Goal: Transaction & Acquisition: Download file/media

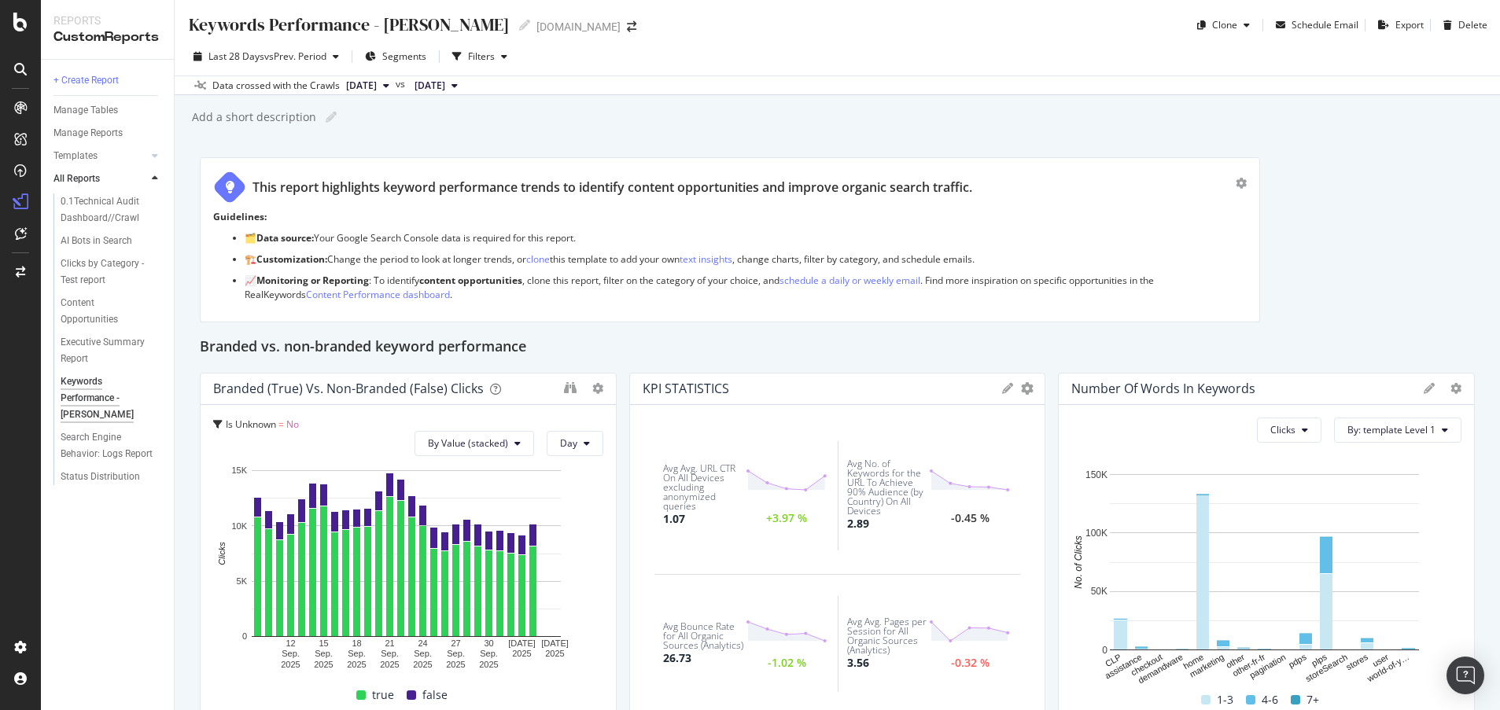
scroll to position [1156, 0]
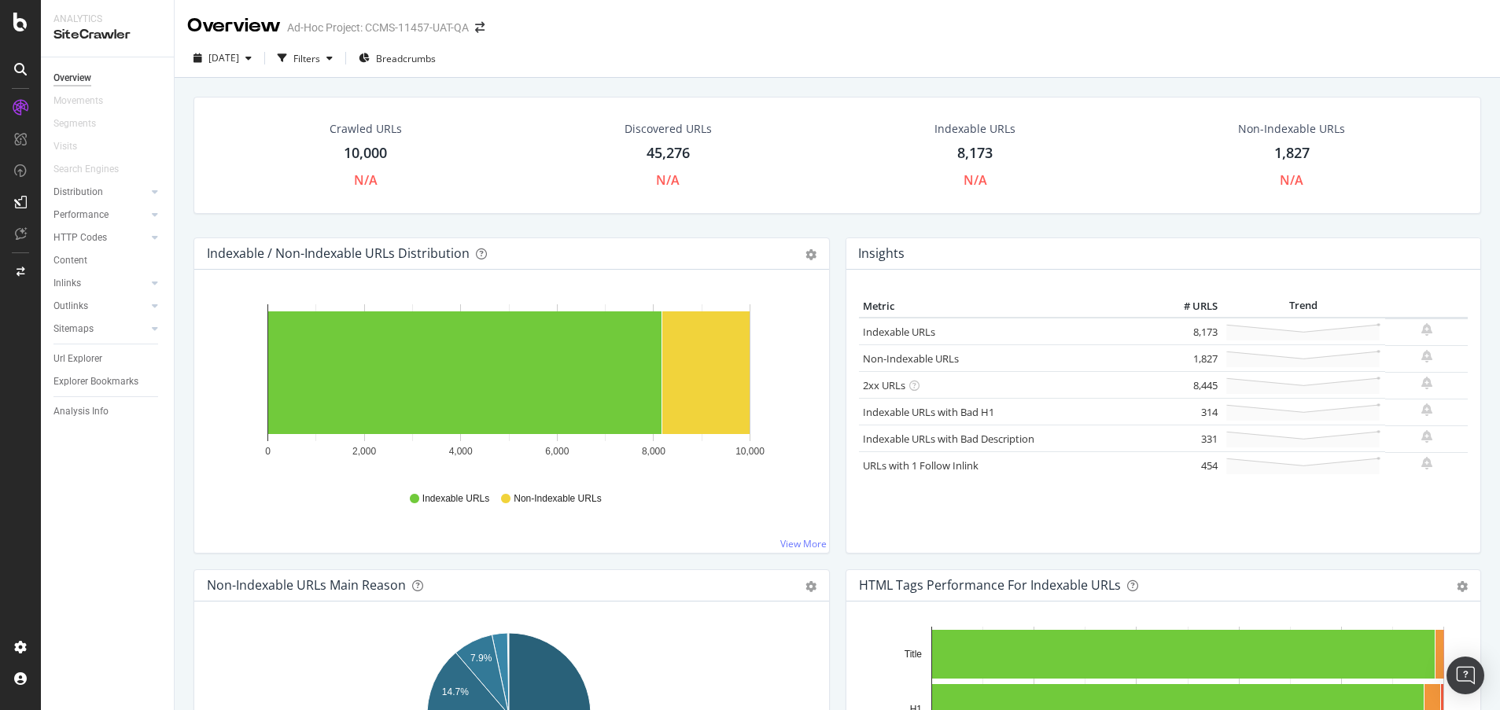
drag, startPoint x: 91, startPoint y: 362, endPoint x: 712, endPoint y: 352, distance: 621.3
click at [91, 362] on div "Url Explorer" at bounding box center [77, 359] width 49 height 17
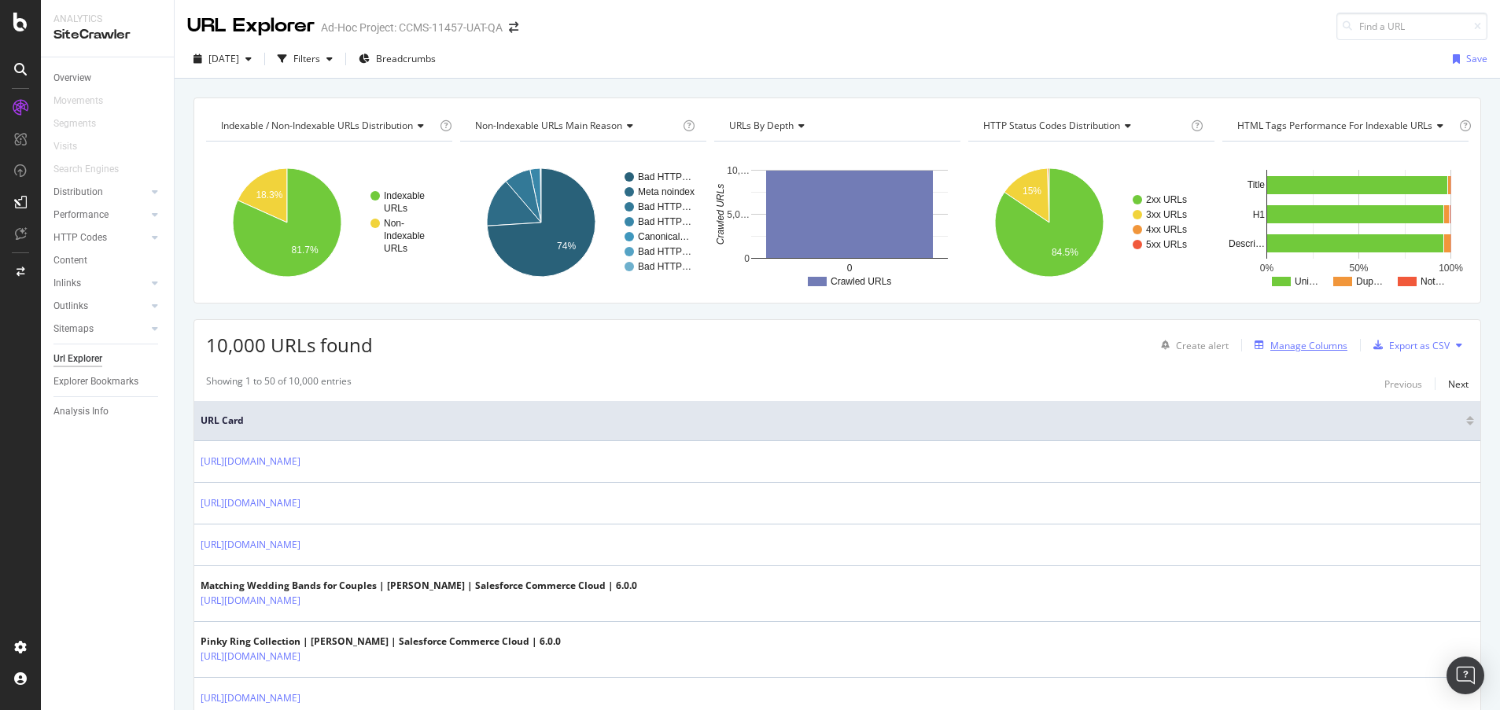
click at [1280, 344] on div "Manage Columns" at bounding box center [1308, 345] width 77 height 13
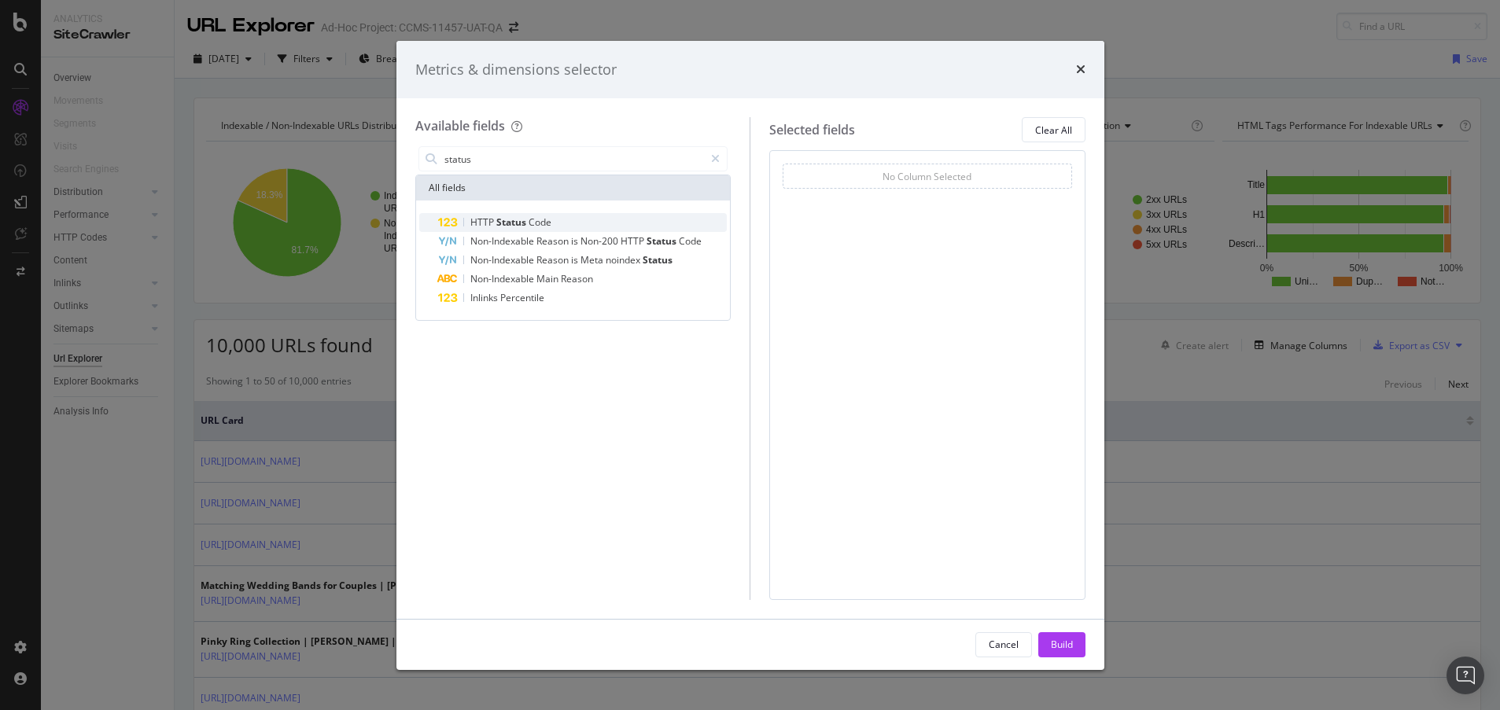
click at [504, 222] on span "Status" at bounding box center [512, 221] width 32 height 13
click at [548, 156] on input "status" at bounding box center [574, 159] width 262 height 24
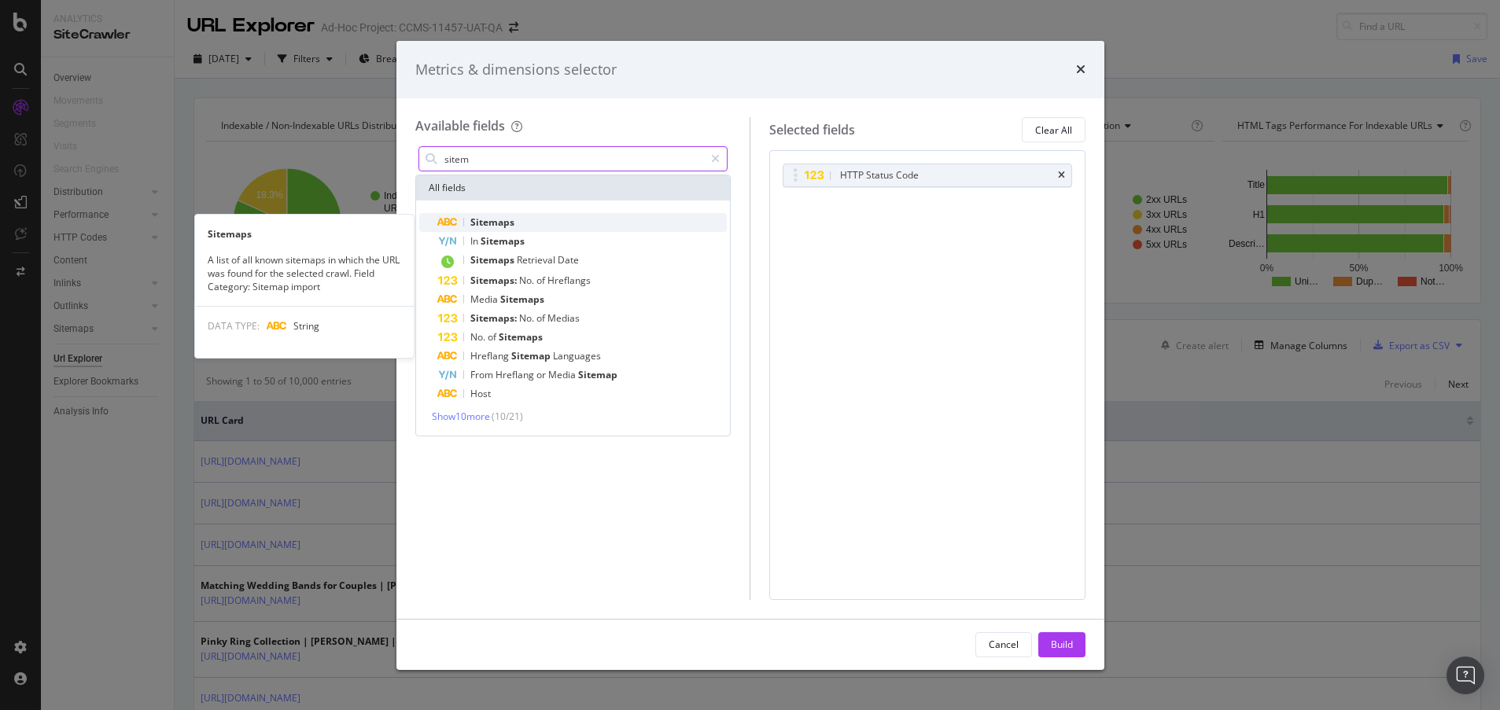
type input "sitem"
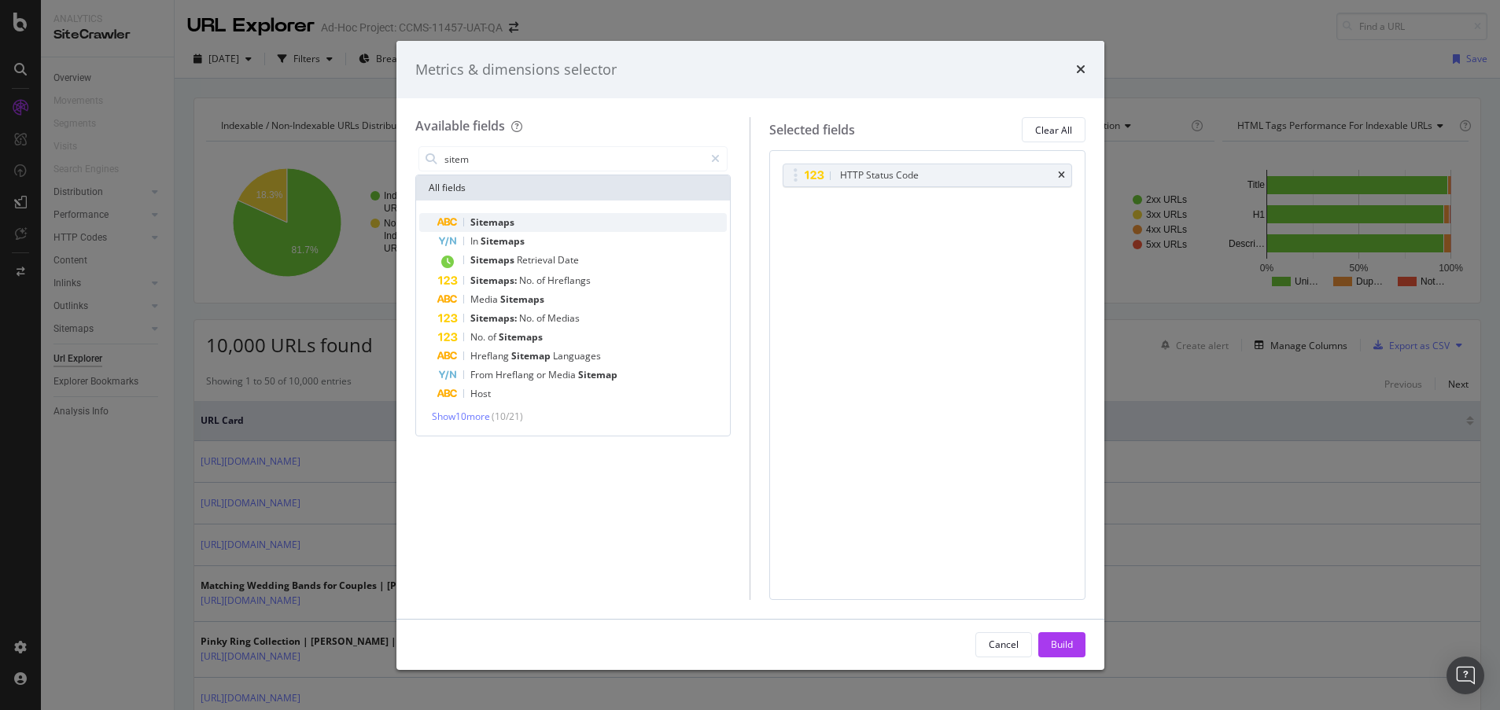
click at [537, 219] on div "Sitemaps" at bounding box center [582, 222] width 289 height 19
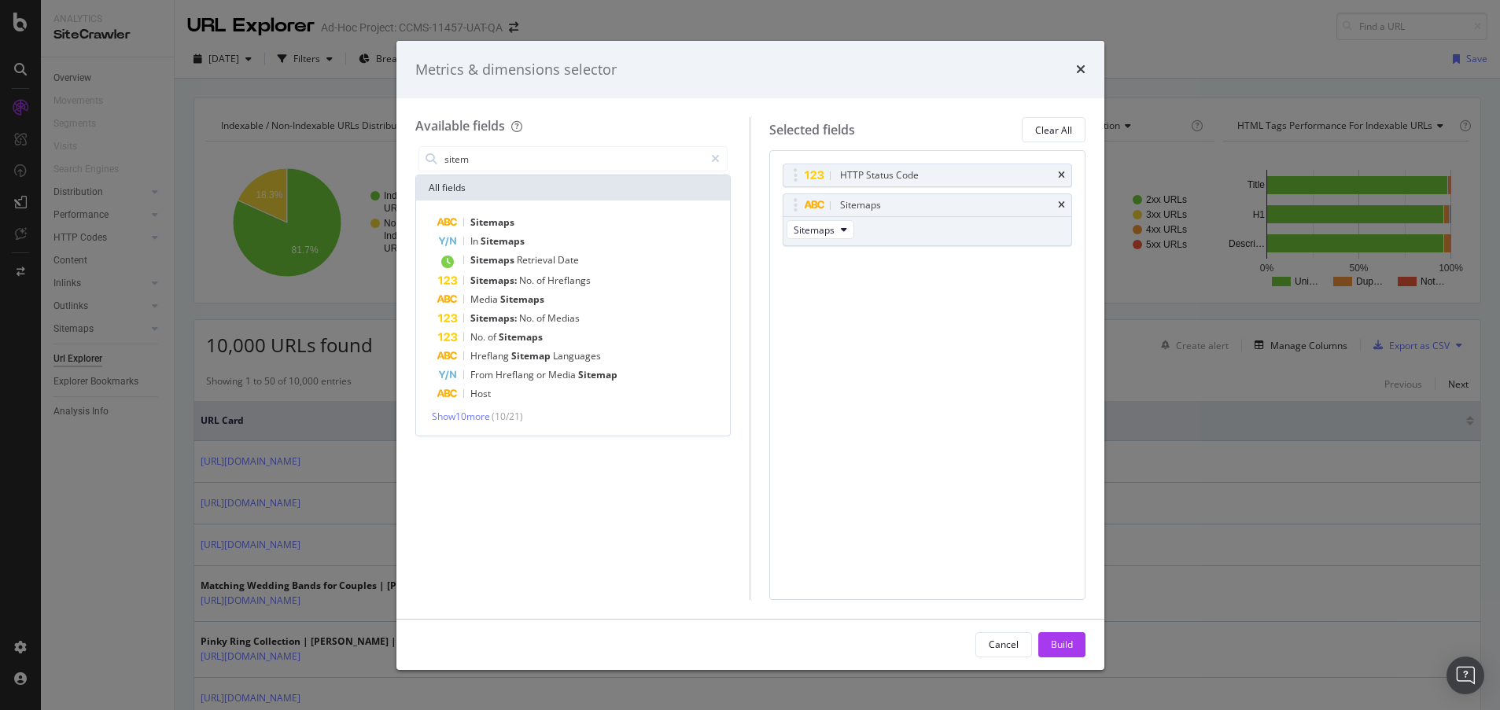
drag, startPoint x: 1051, startPoint y: 634, endPoint x: 981, endPoint y: 391, distance: 252.9
click at [1053, 634] on div "Build" at bounding box center [1062, 645] width 22 height 24
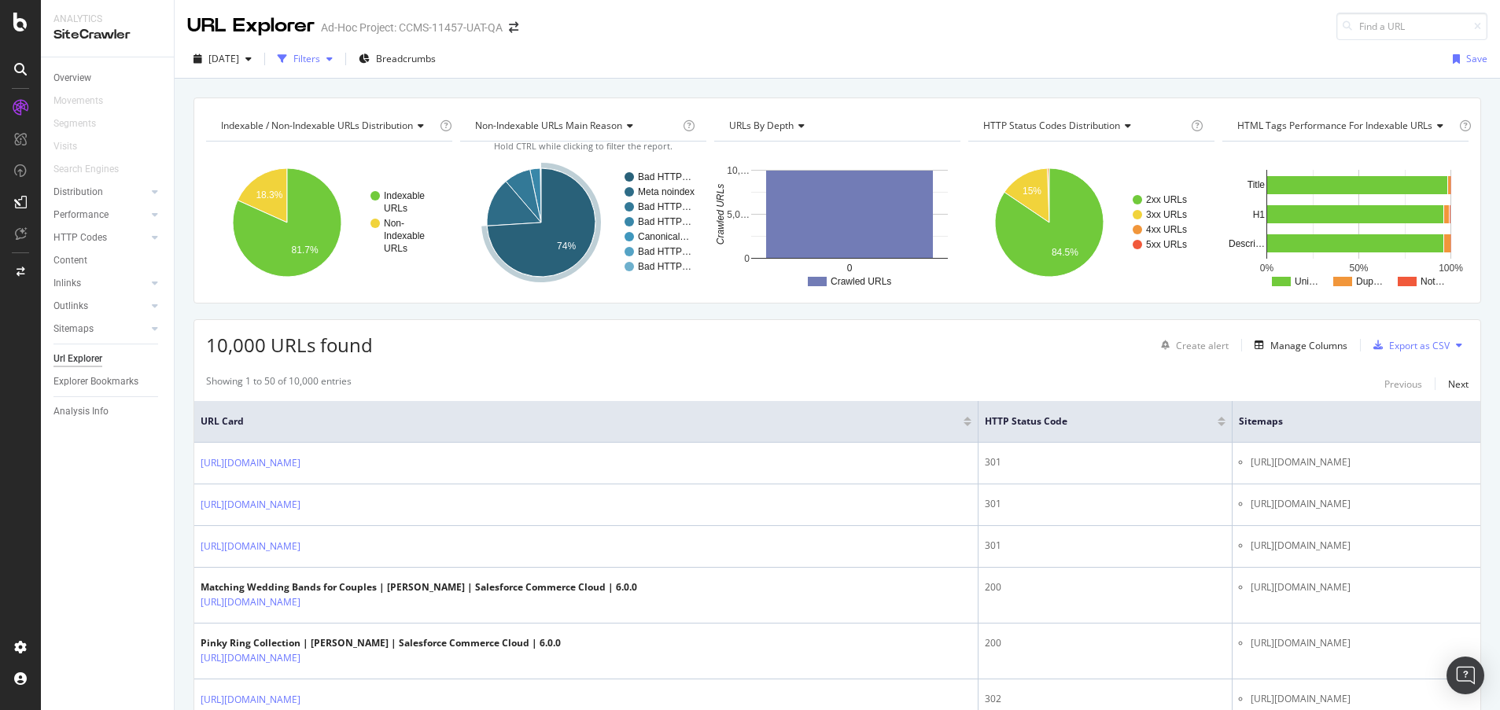
click at [329, 51] on div "Filters" at bounding box center [305, 59] width 68 height 24
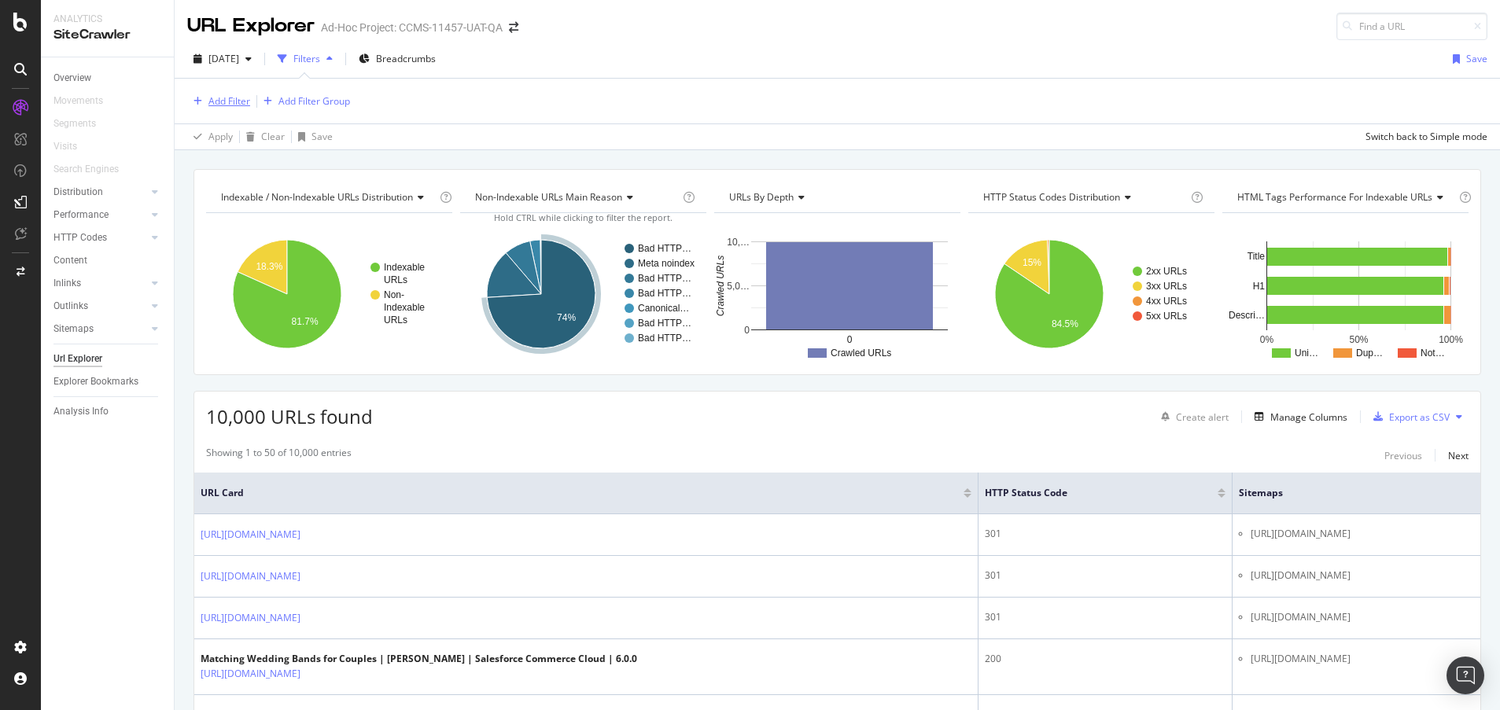
click at [230, 103] on div "Add Filter" at bounding box center [229, 100] width 42 height 13
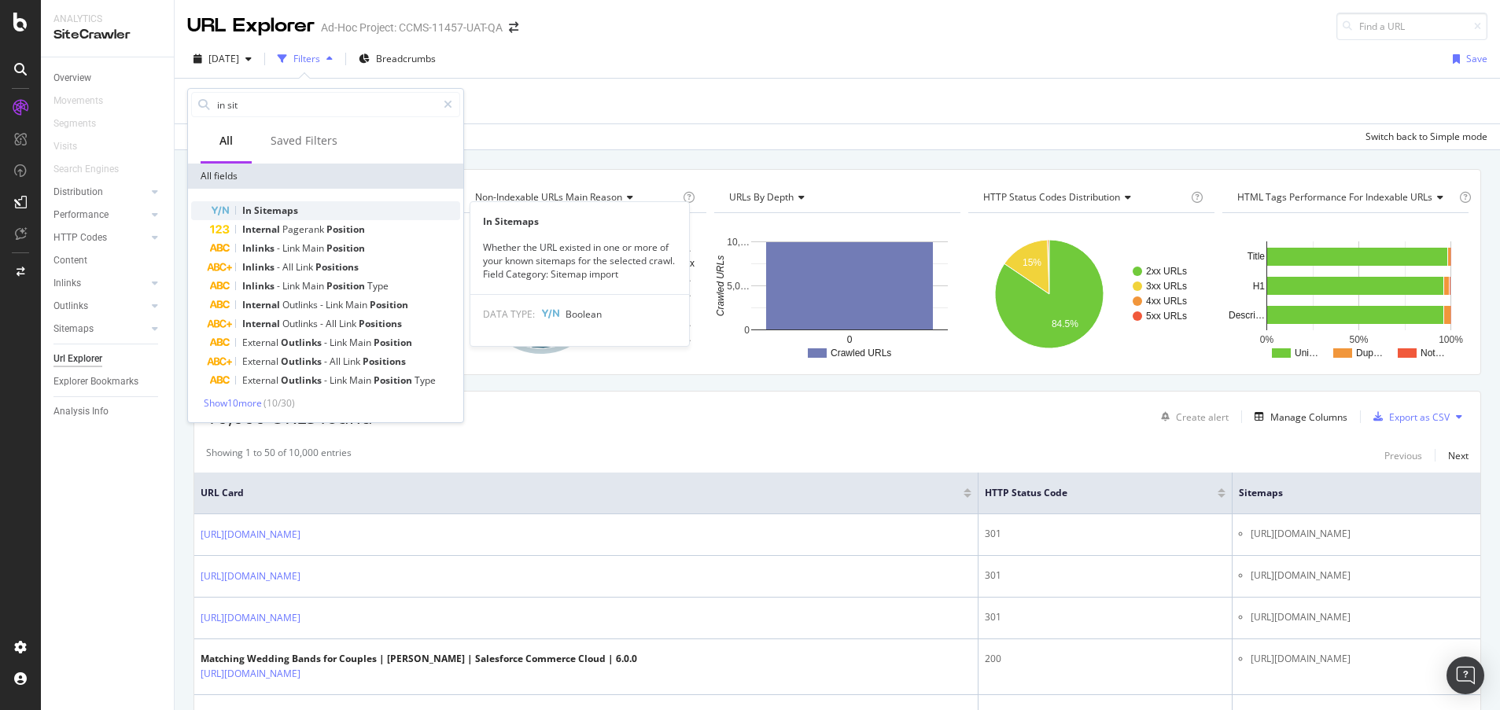
type input "in sit"
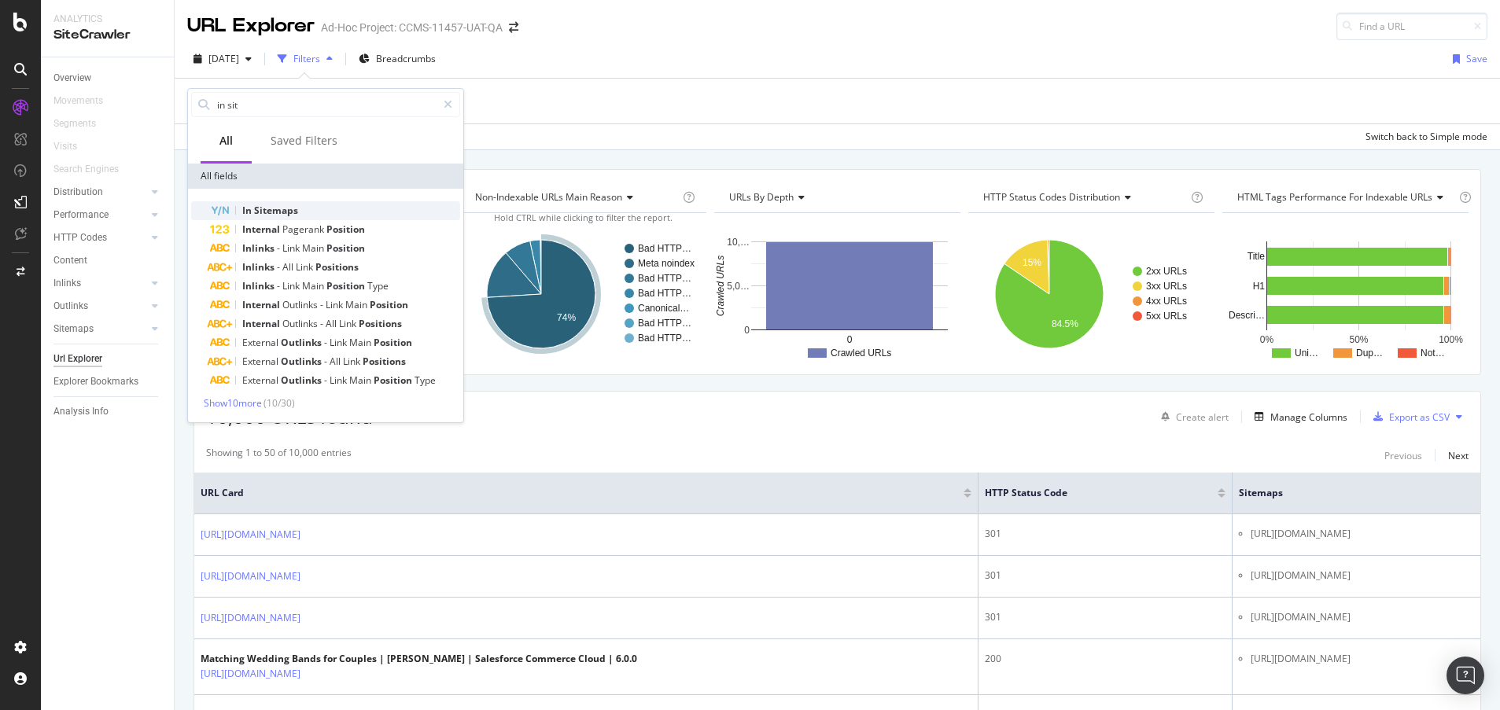
click at [270, 204] on div "In Sitemaps" at bounding box center [335, 210] width 250 height 19
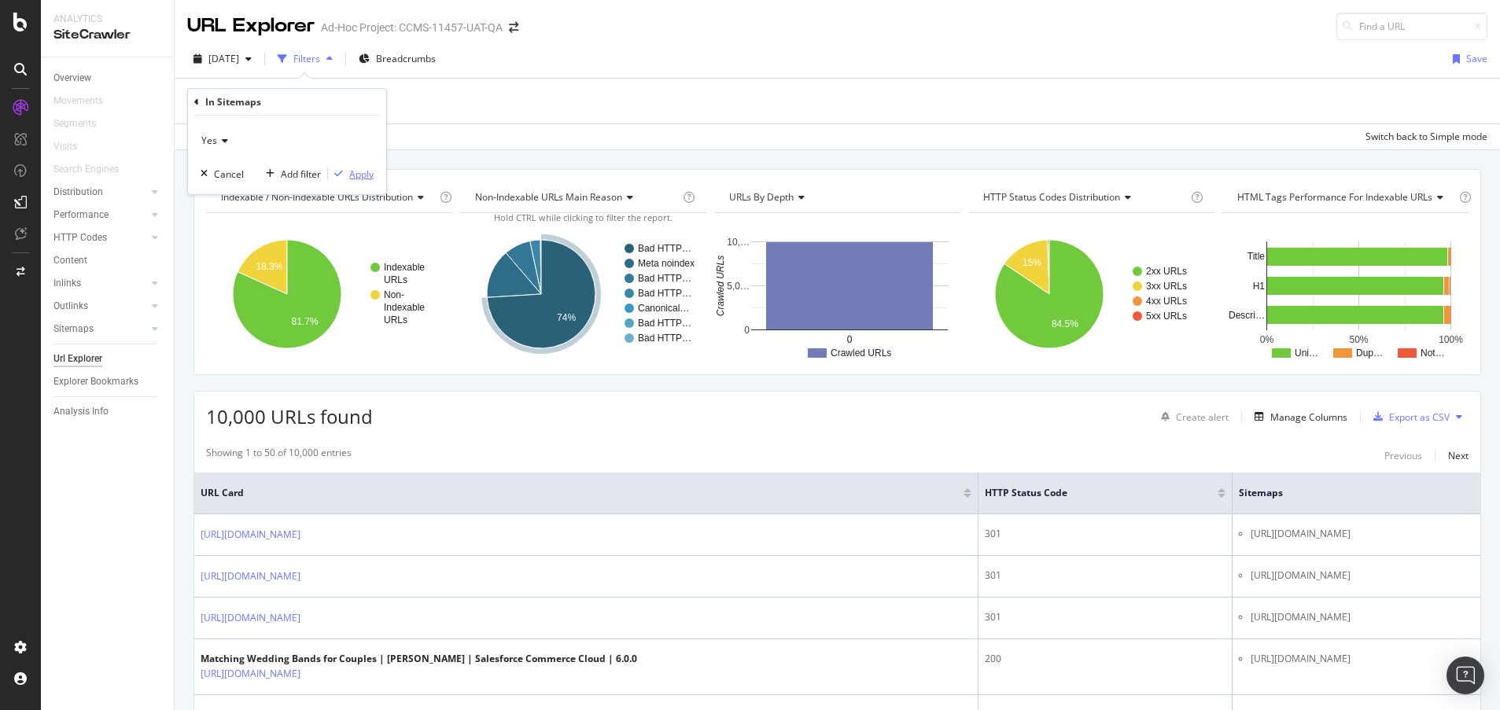
click at [363, 174] on div "Apply" at bounding box center [361, 173] width 24 height 13
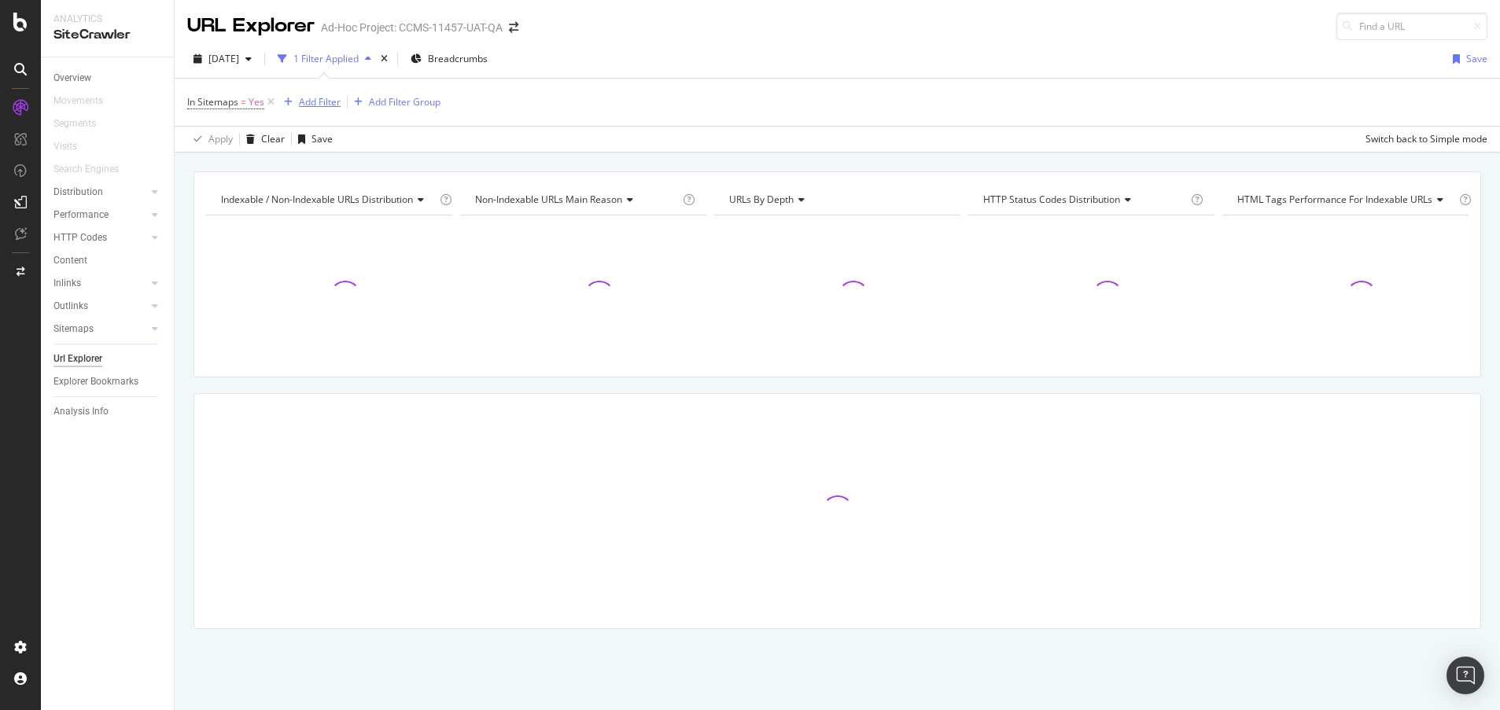
click at [318, 101] on div "Add Filter" at bounding box center [320, 101] width 42 height 13
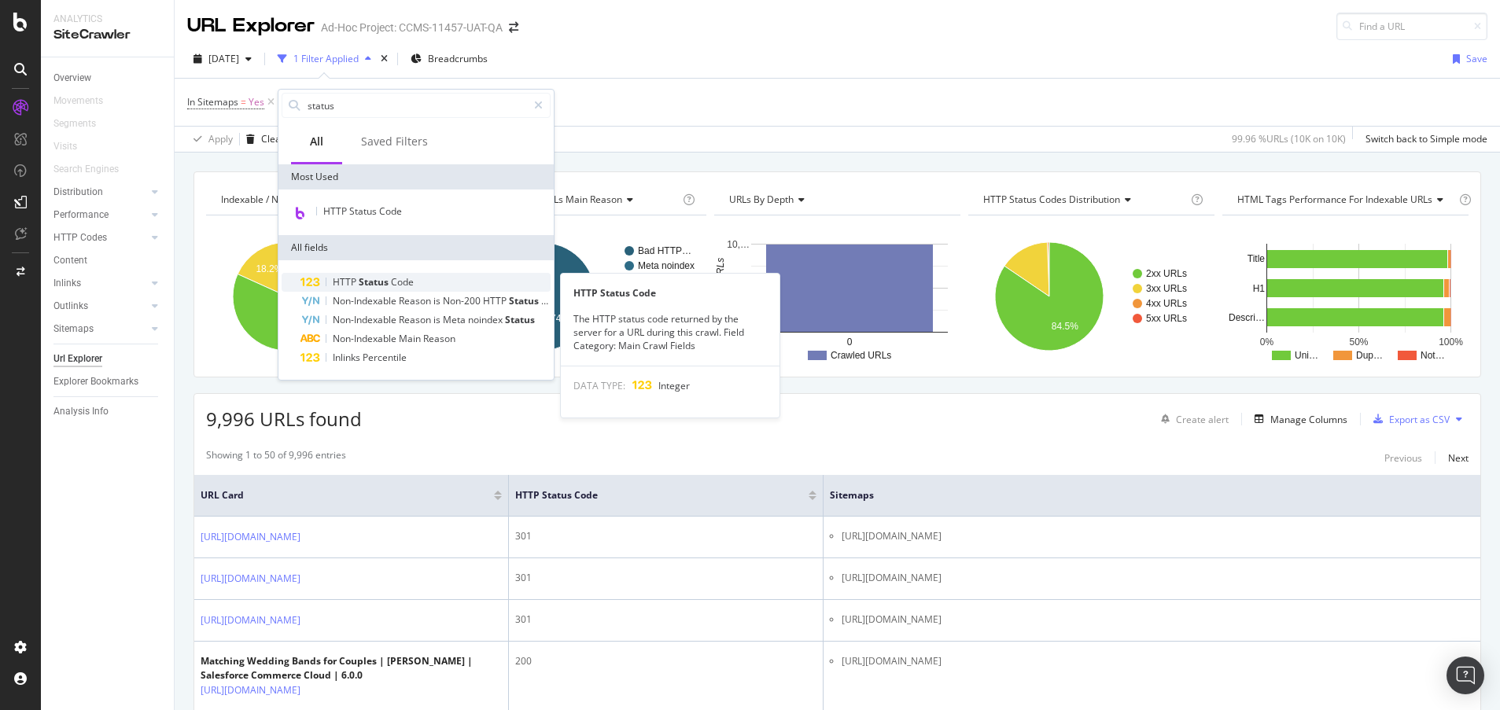
type input "status"
click at [433, 281] on div "HTTP Status Code" at bounding box center [425, 282] width 250 height 19
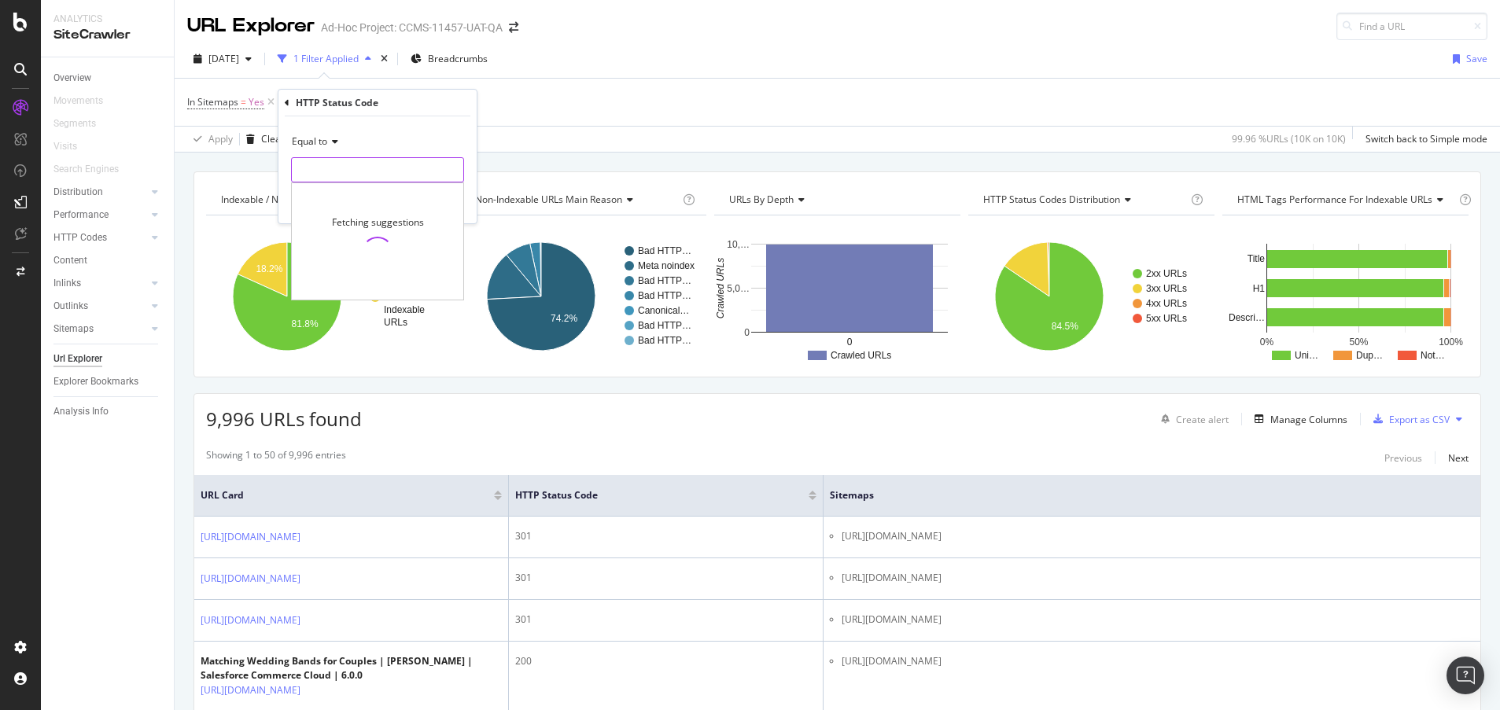
click at [393, 163] on input "number" at bounding box center [377, 169] width 173 height 25
click at [336, 134] on div "Equal to" at bounding box center [377, 141] width 173 height 25
click at [282, 102] on div "HTTP Status Code Equal to Cancel Add filter Apply" at bounding box center [377, 157] width 198 height 134
click at [288, 105] on icon at bounding box center [287, 102] width 5 height 9
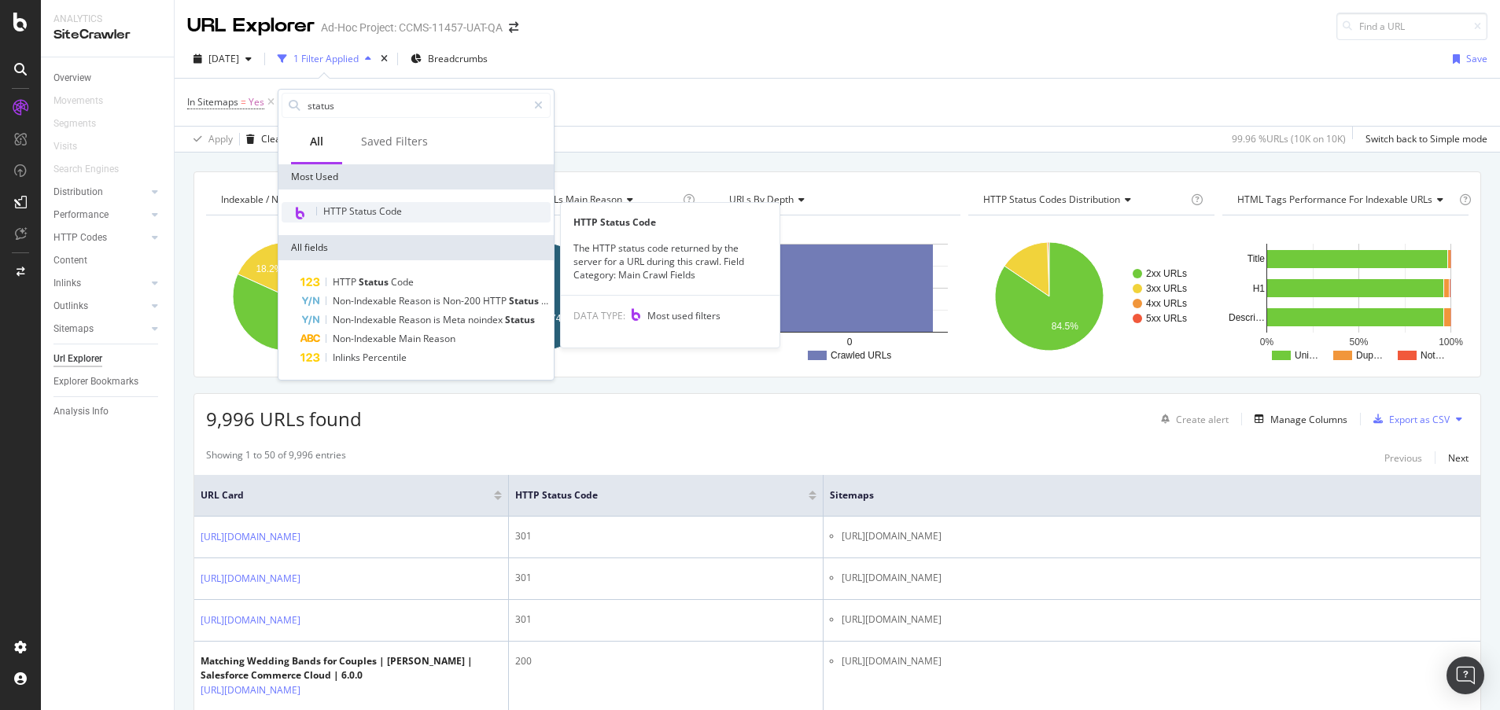
click at [375, 204] on span "HTTP Status Code" at bounding box center [362, 210] width 79 height 13
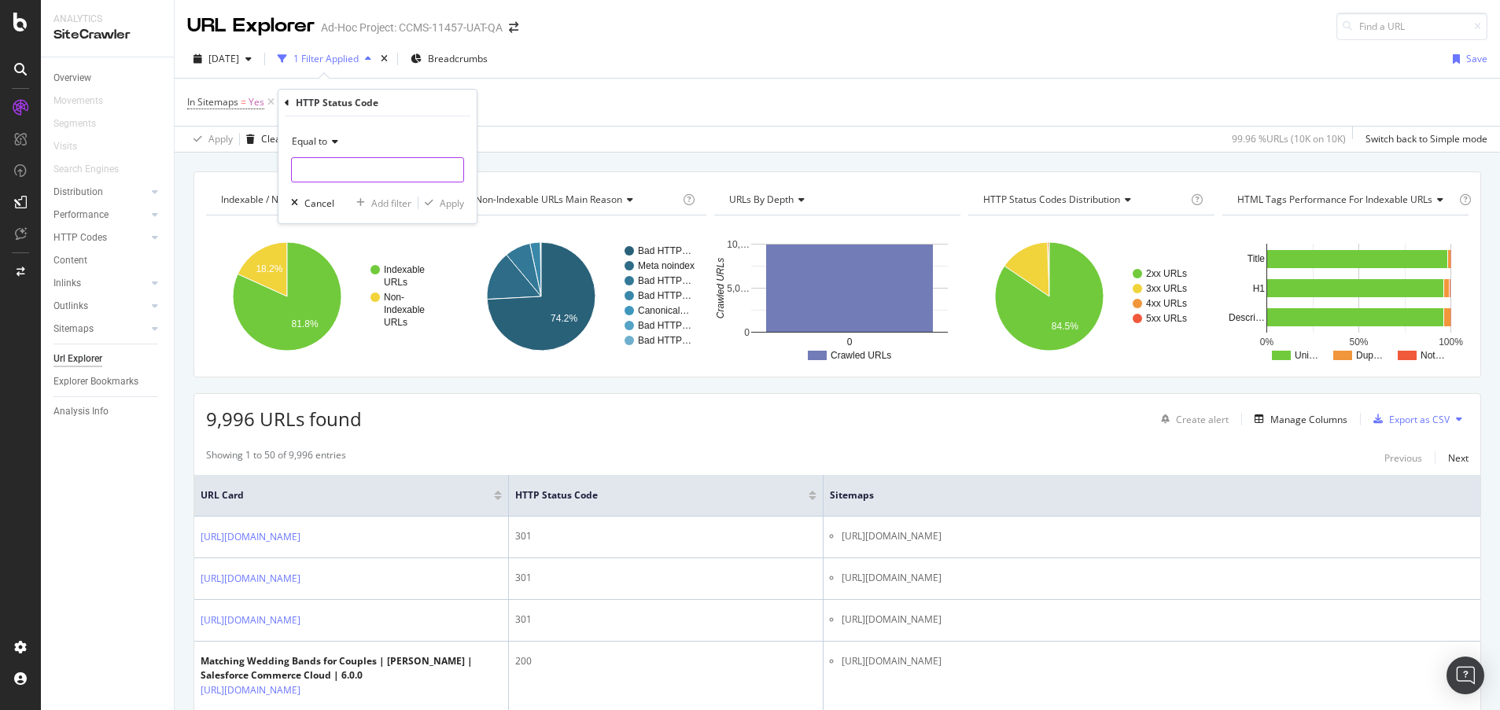
click at [370, 171] on input "number" at bounding box center [377, 169] width 173 height 25
click at [373, 133] on div "Equal to" at bounding box center [377, 141] width 173 height 25
click at [436, 105] on div "HTTP Status Code" at bounding box center [378, 103] width 186 height 27
click at [289, 101] on icon at bounding box center [287, 102] width 5 height 9
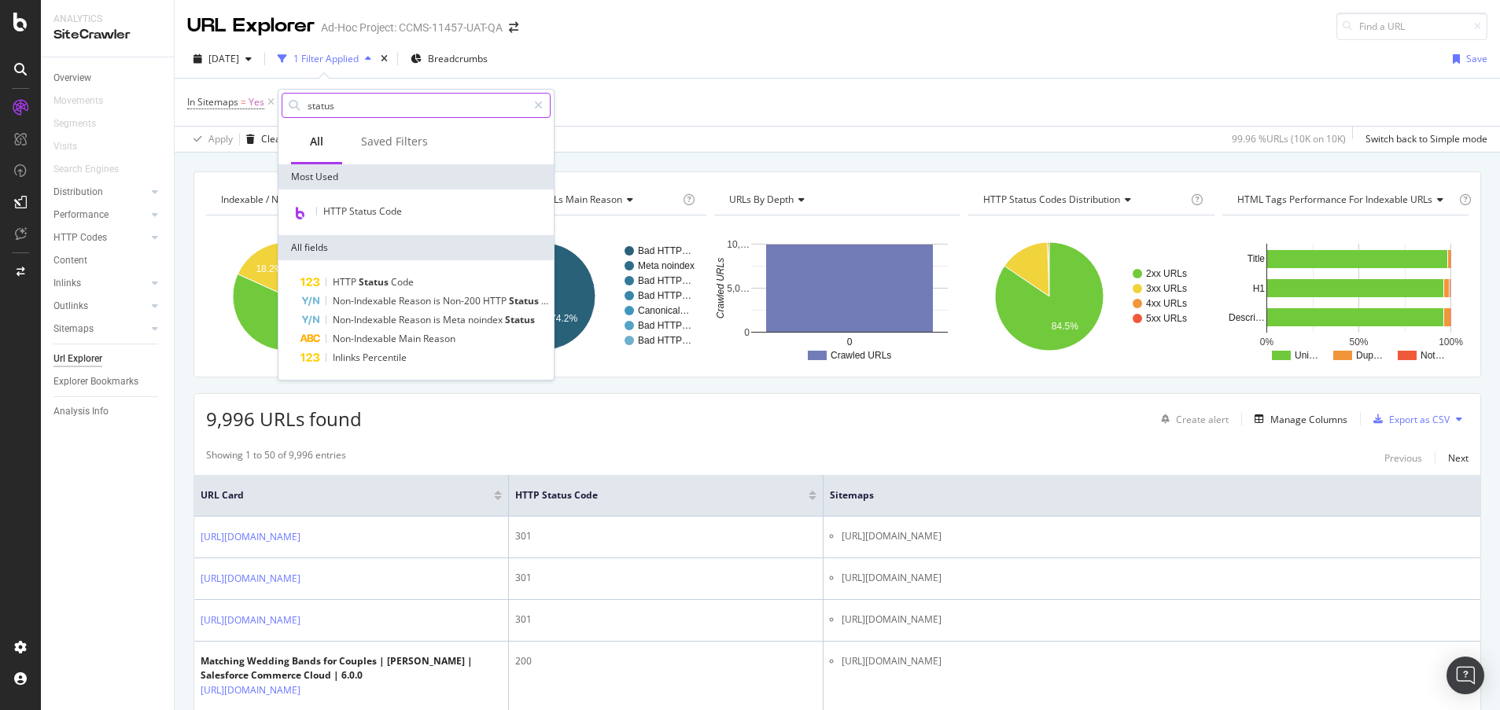
click at [393, 112] on input "status" at bounding box center [416, 106] width 221 height 24
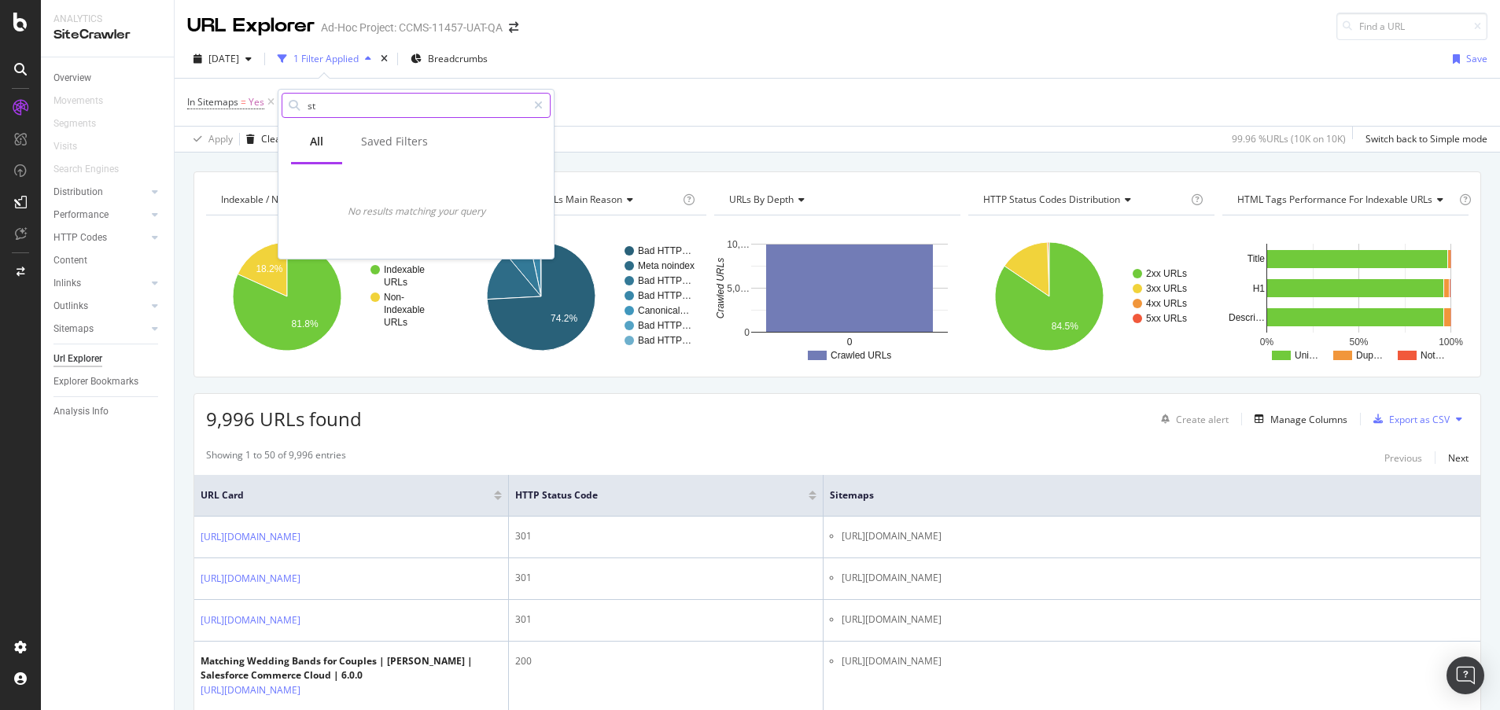
type input "s"
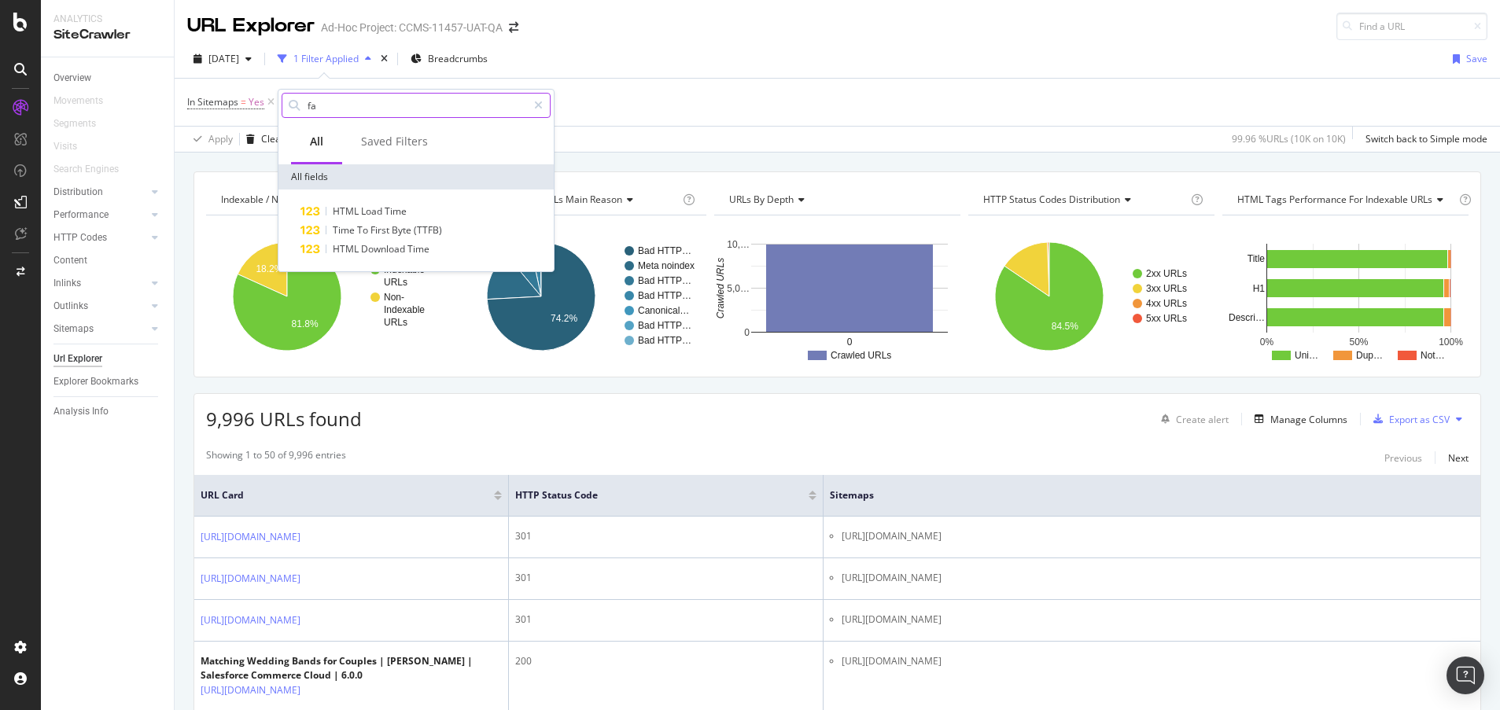
type input "f"
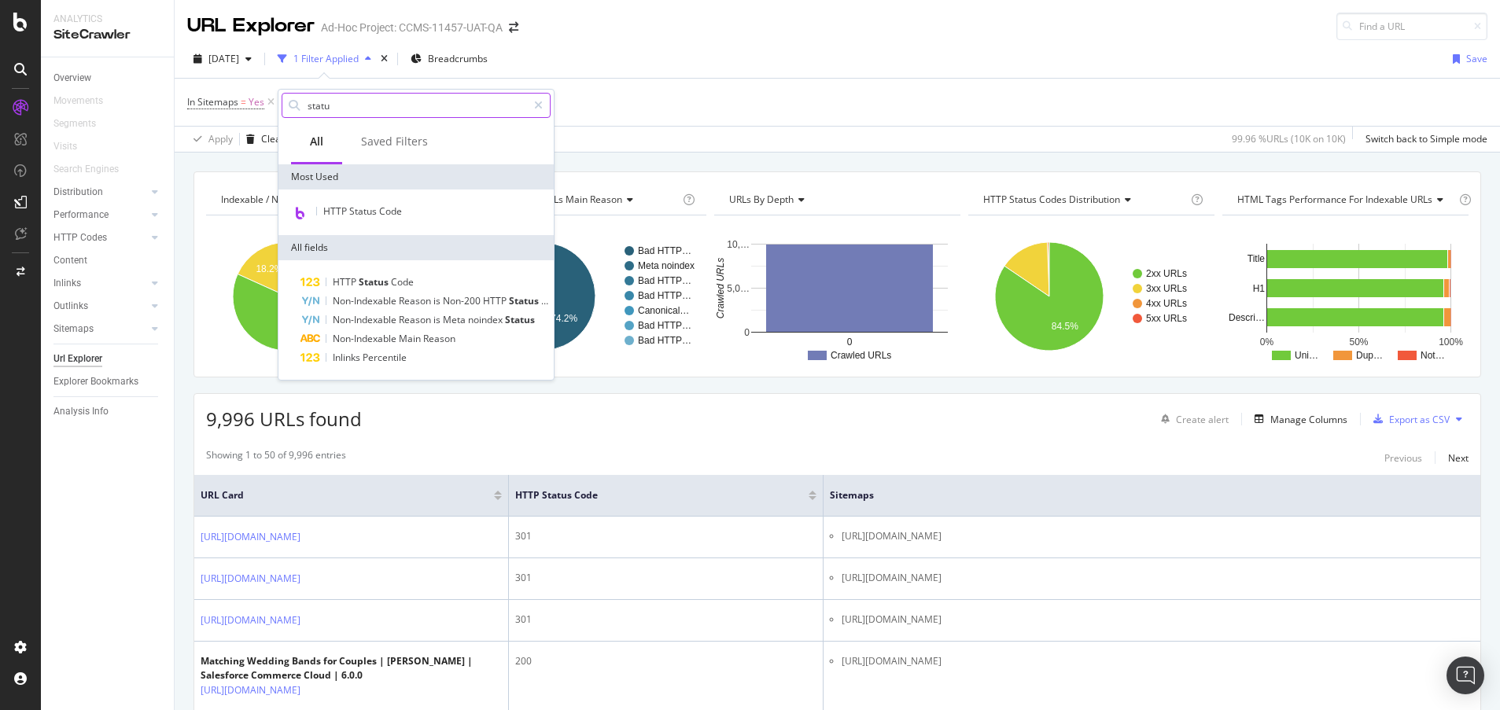
type input "status"
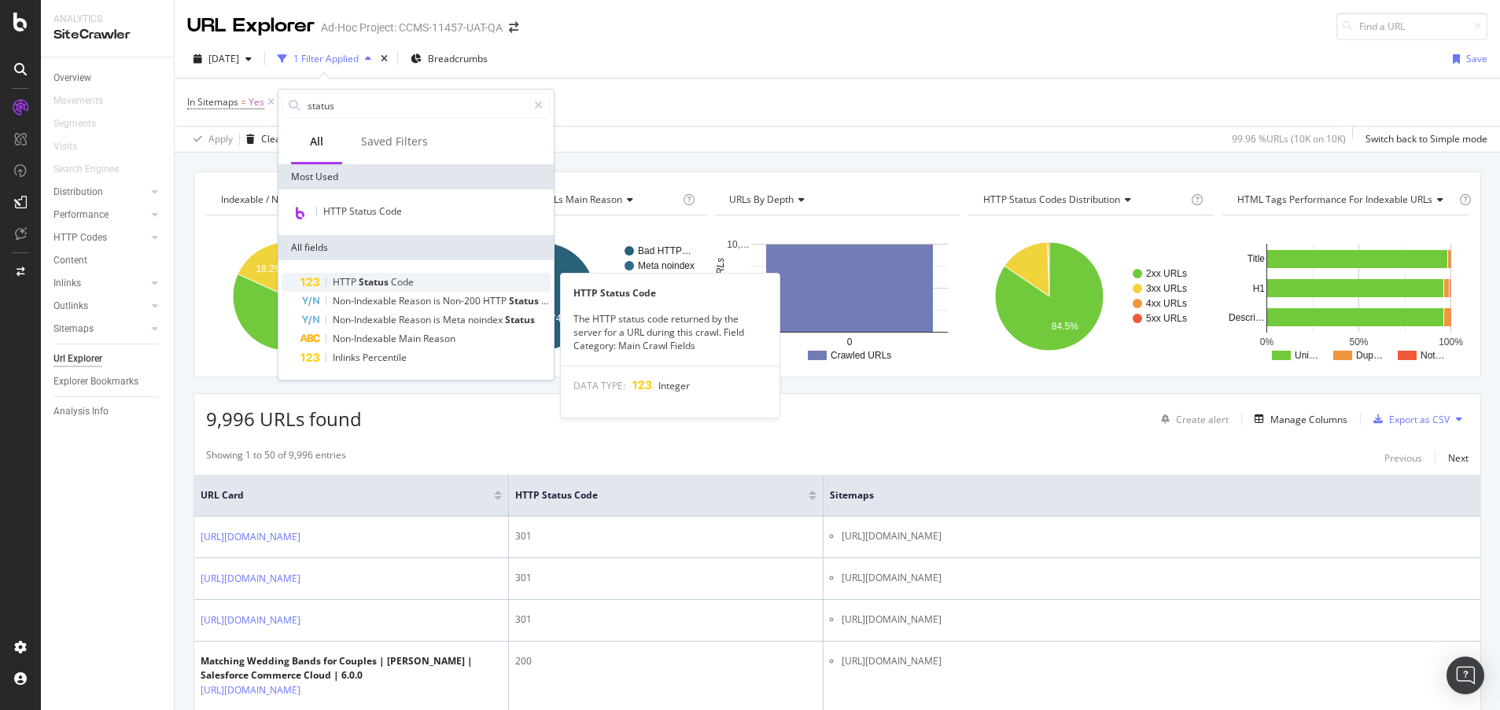
click at [396, 283] on span "Code" at bounding box center [402, 281] width 23 height 13
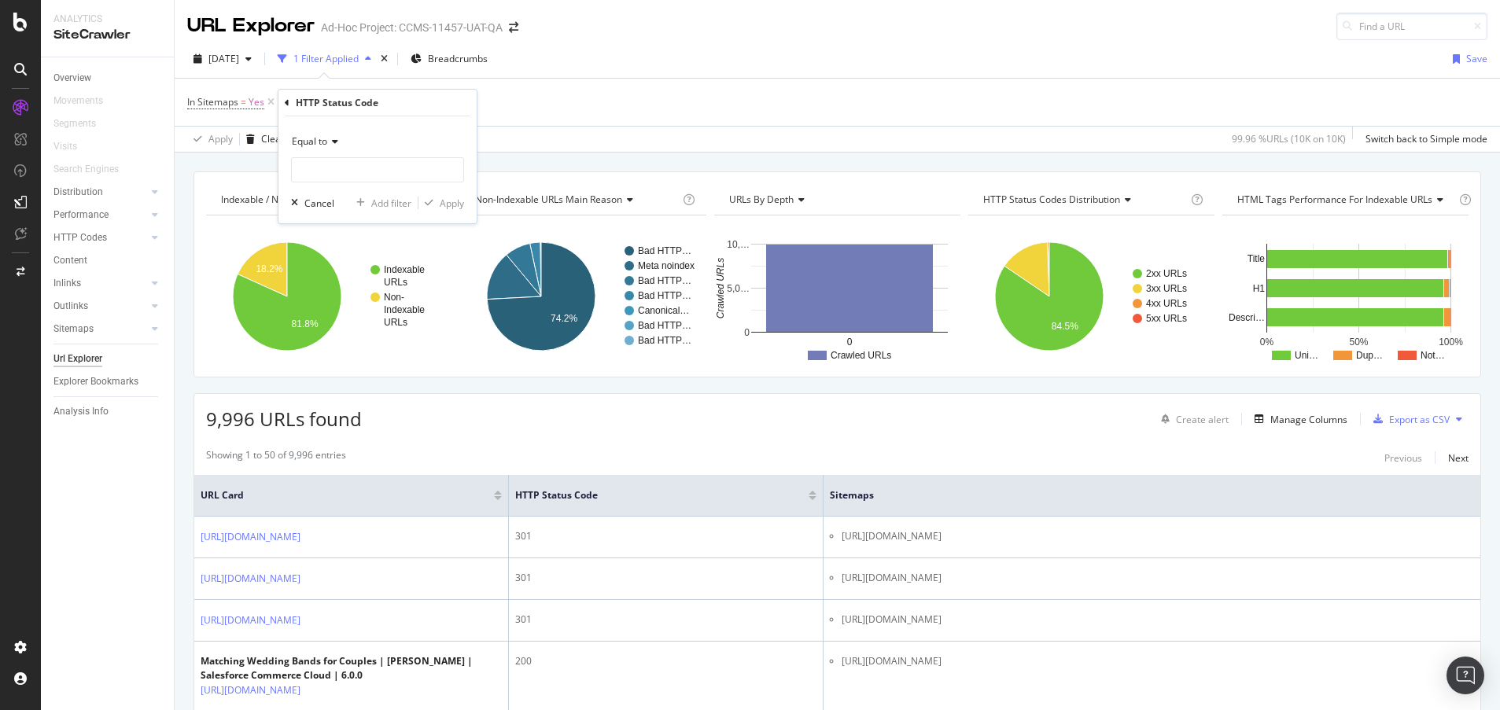
click at [338, 145] on icon at bounding box center [332, 141] width 11 height 9
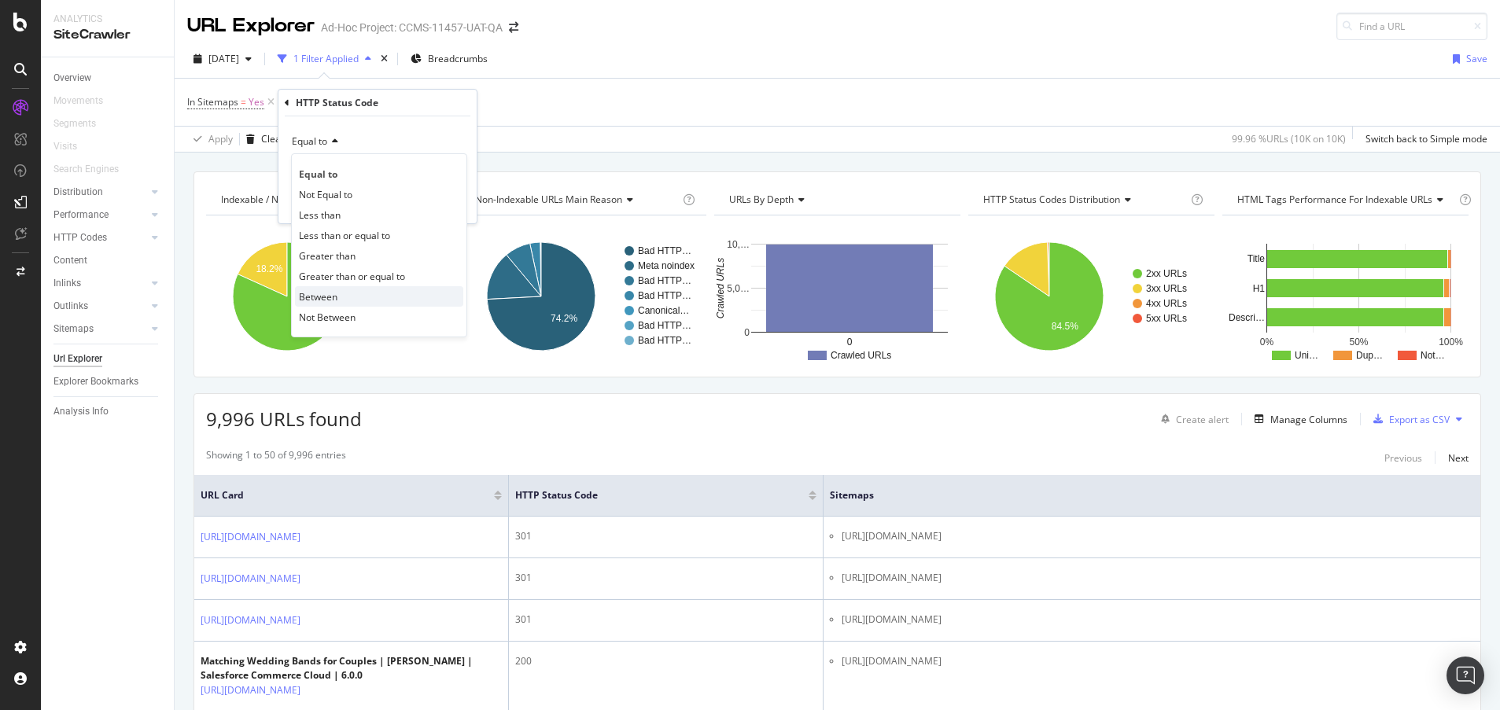
click at [349, 292] on div "Between" at bounding box center [379, 296] width 168 height 20
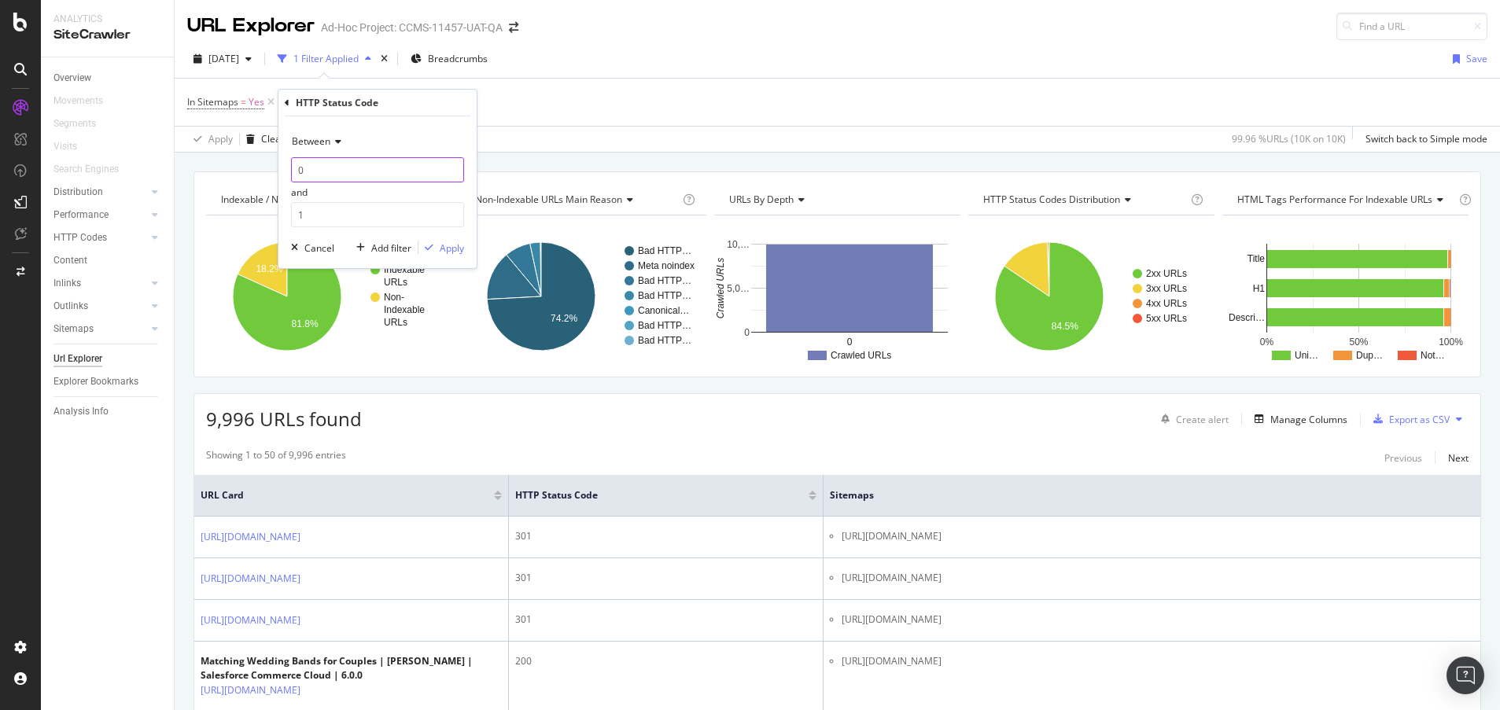
click at [356, 167] on input "0" at bounding box center [377, 169] width 173 height 25
type input "301"
click at [363, 212] on input "1" at bounding box center [377, 214] width 173 height 25
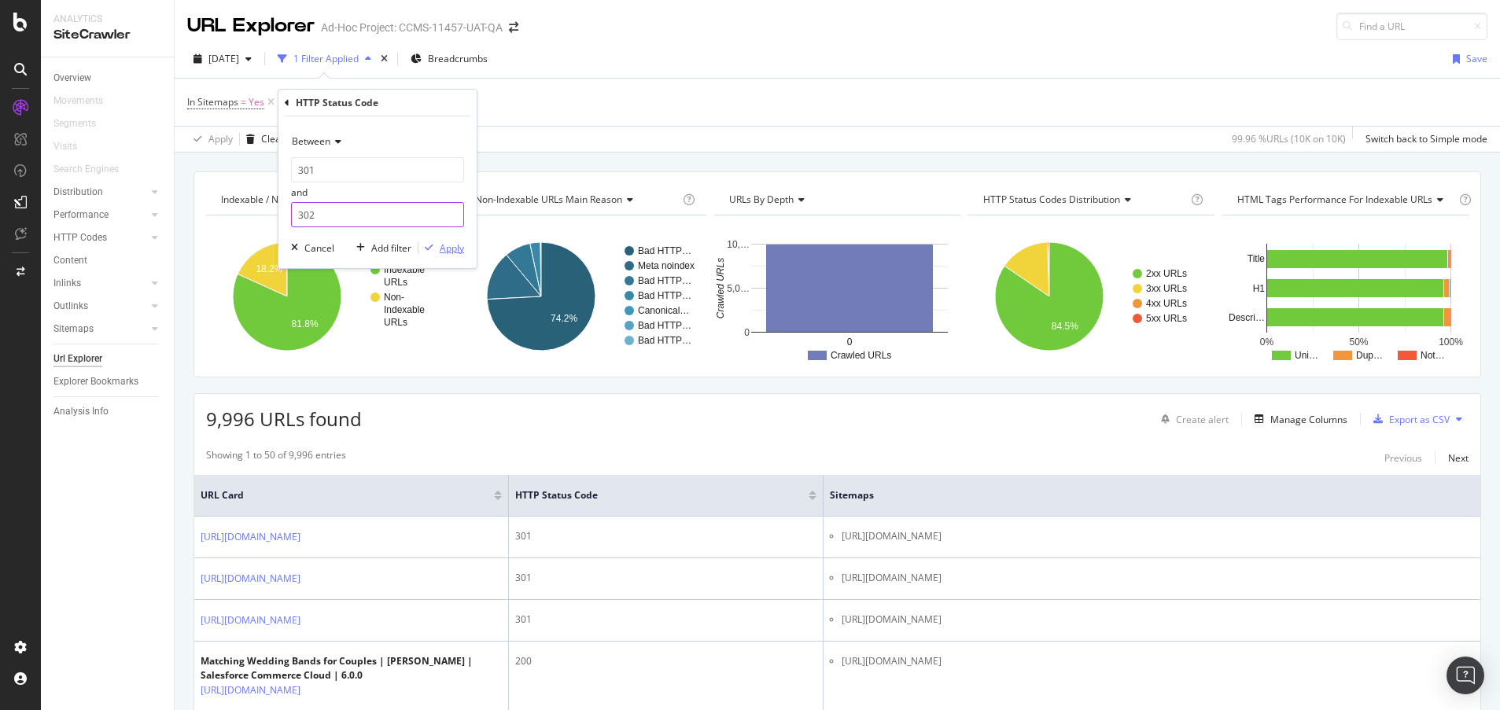
type input "302"
click at [451, 244] on div "Apply" at bounding box center [452, 247] width 24 height 13
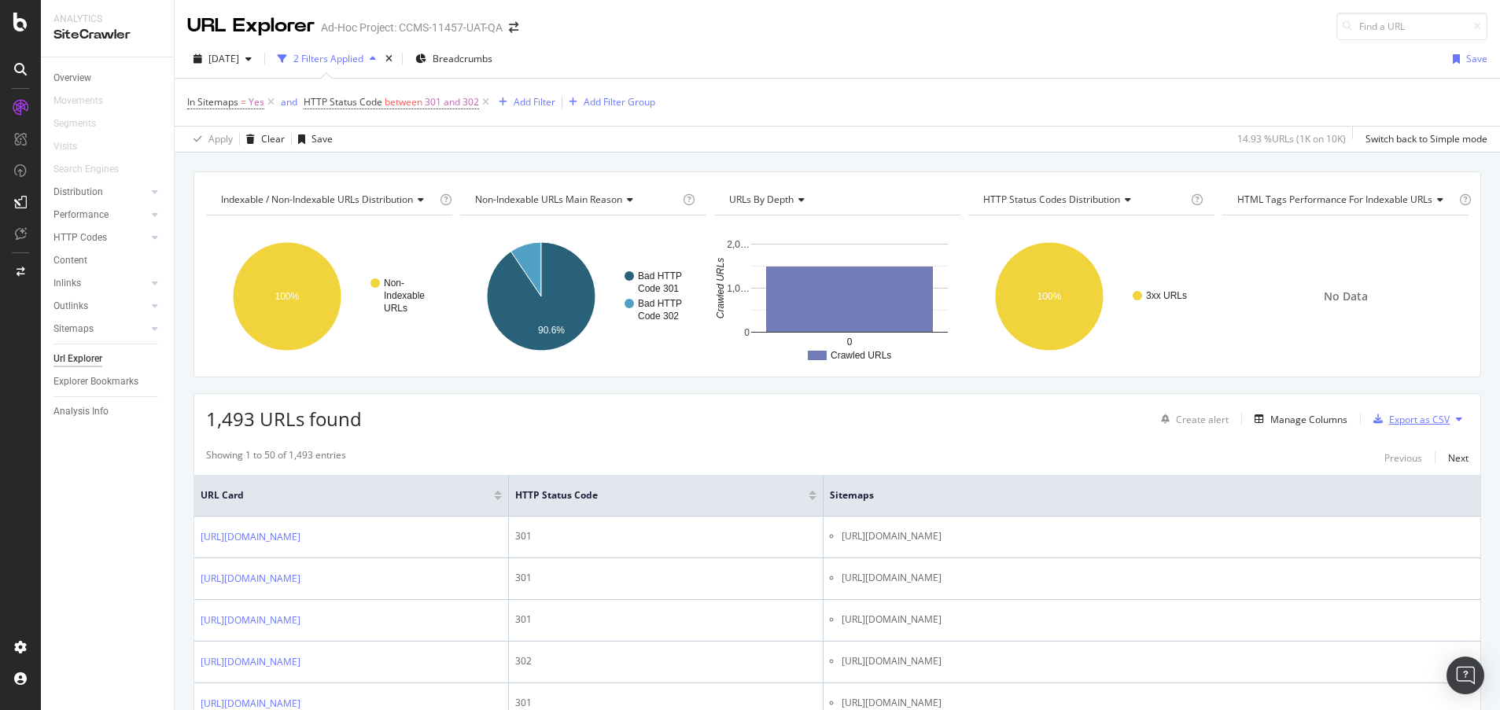
click at [1372, 420] on div "button" at bounding box center [1378, 418] width 22 height 9
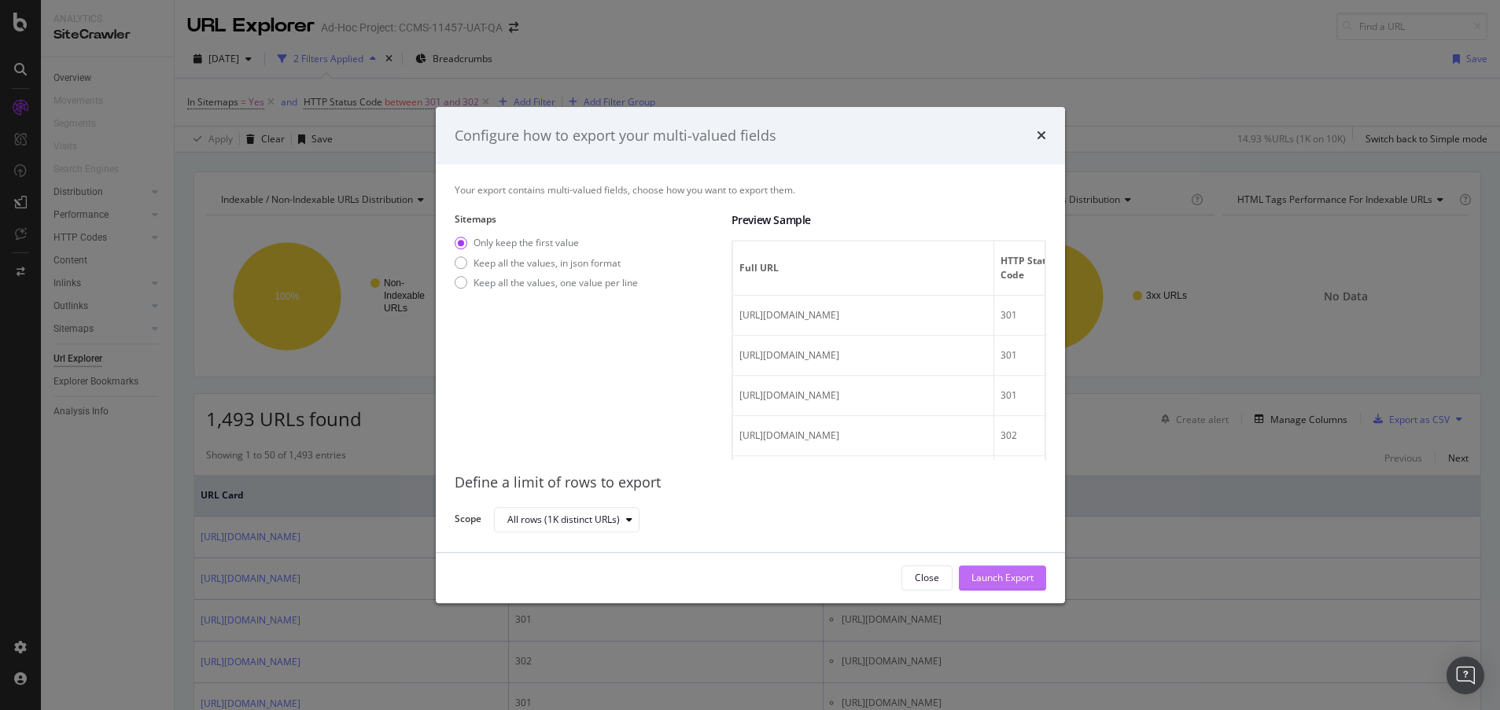
click at [996, 582] on div "Launch Export" at bounding box center [1002, 578] width 62 height 13
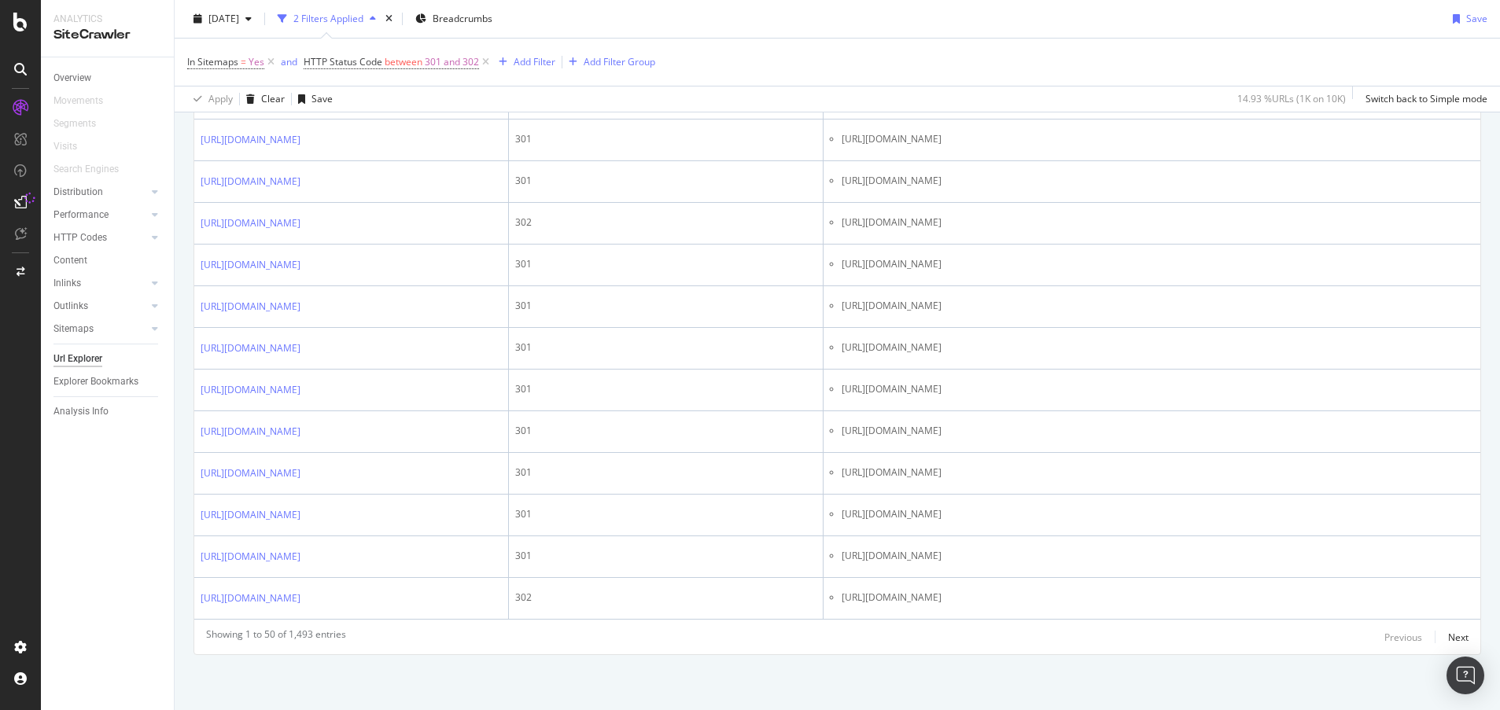
scroll to position [2544, 0]
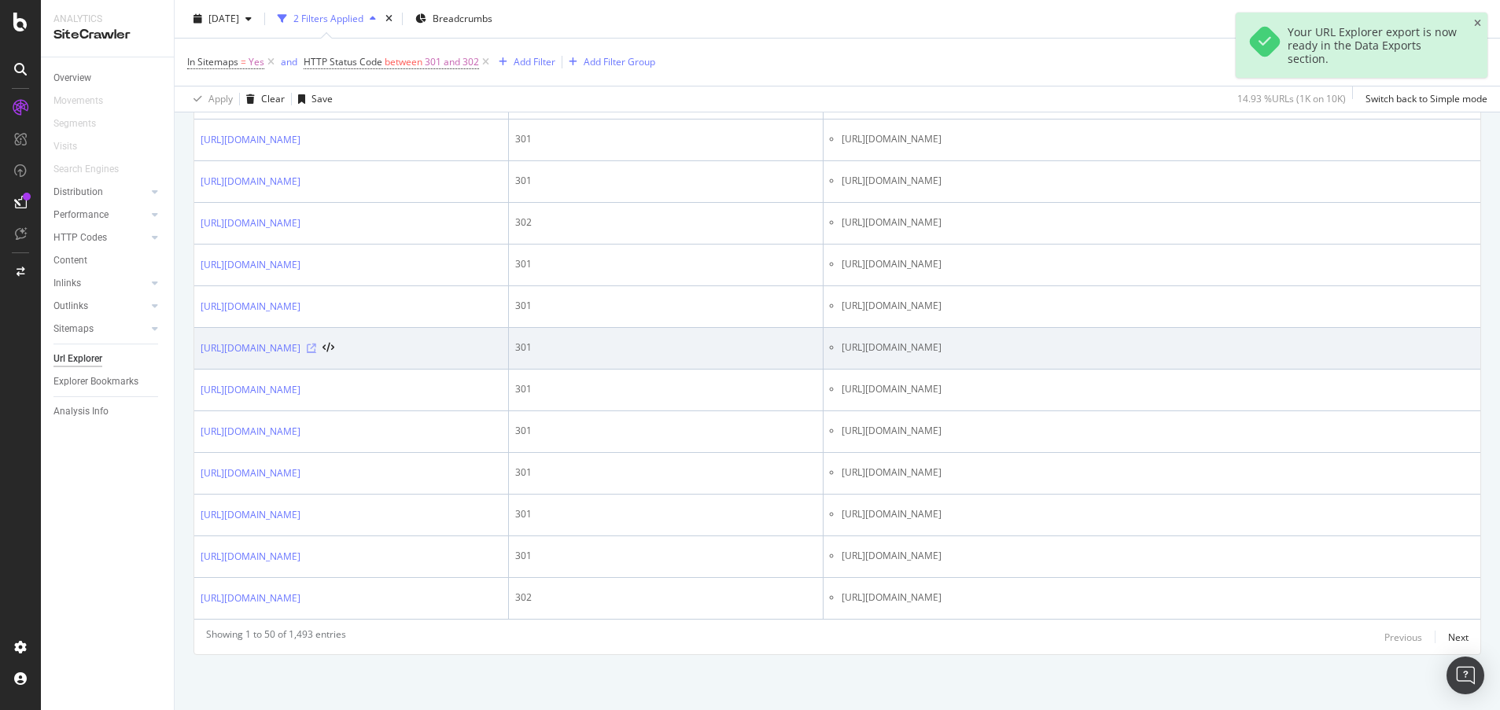
click at [316, 344] on icon at bounding box center [311, 348] width 9 height 9
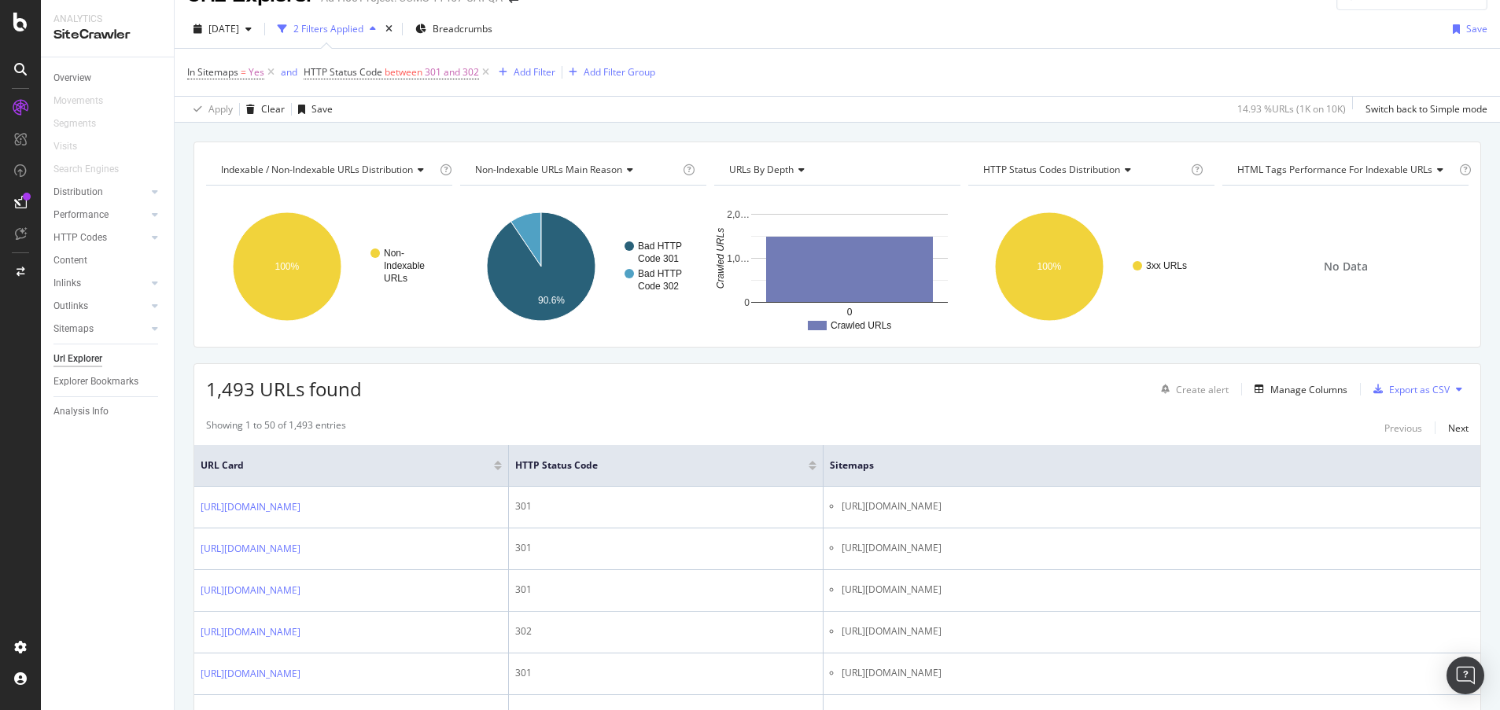
scroll to position [15, 0]
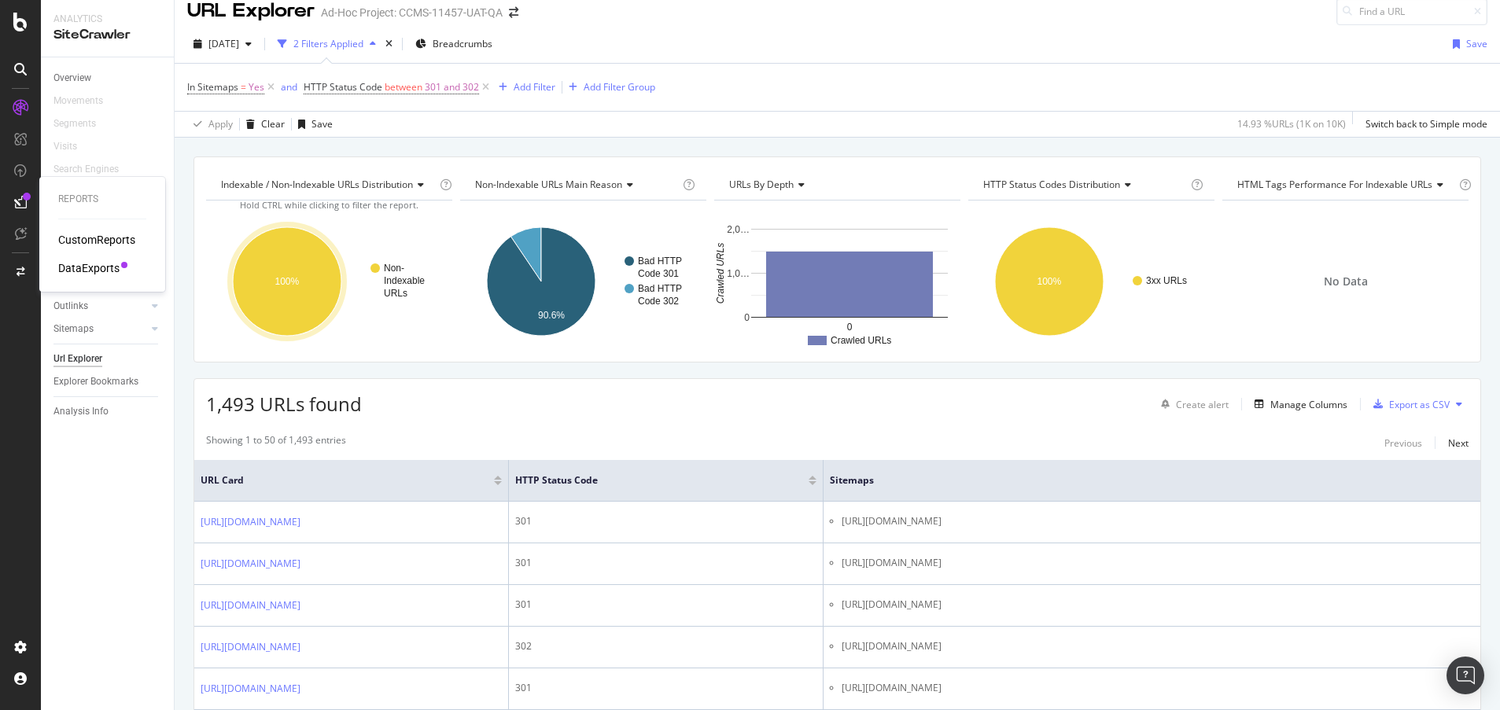
click at [105, 265] on div "DataExports" at bounding box center [88, 268] width 61 height 16
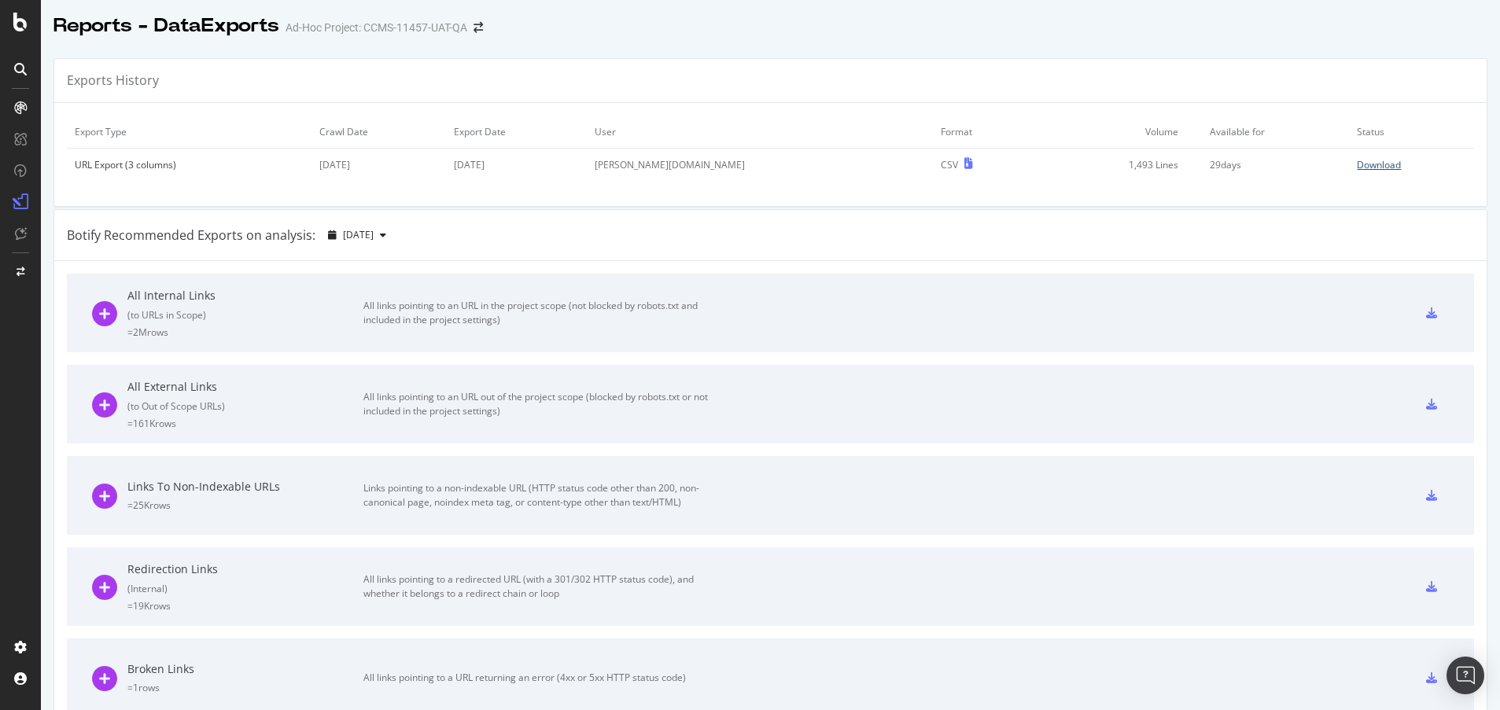
click at [1356, 161] on div "Download" at bounding box center [1378, 164] width 44 height 13
